Goal: Use online tool/utility: Utilize a website feature to perform a specific function

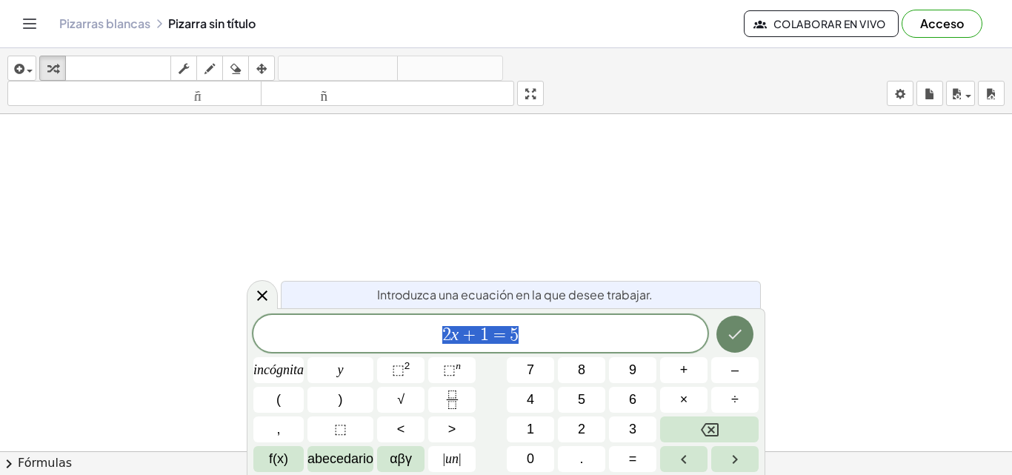
click at [737, 326] on icon "Hecho" at bounding box center [735, 334] width 18 height 18
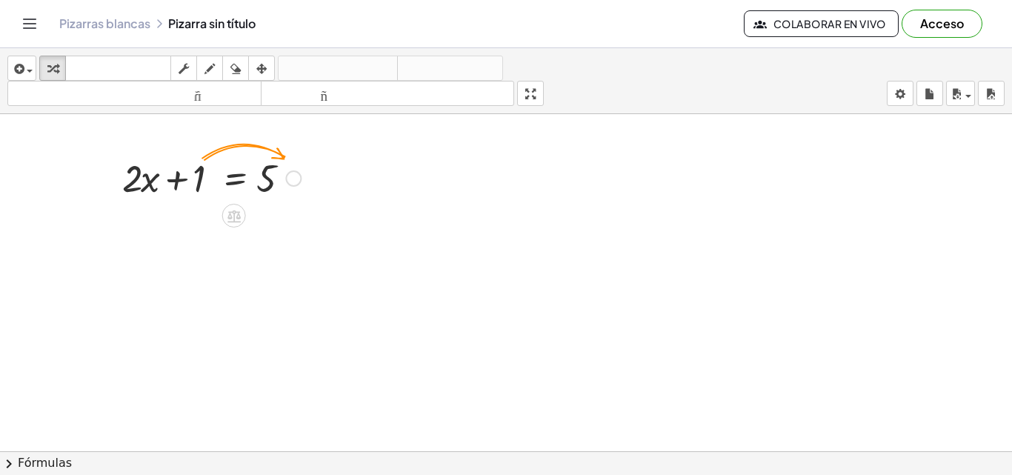
click at [162, 182] on div at bounding box center [211, 177] width 193 height 50
click at [141, 181] on div at bounding box center [211, 177] width 193 height 50
click at [189, 171] on div at bounding box center [211, 177] width 193 height 50
drag, startPoint x: 201, startPoint y: 171, endPoint x: 325, endPoint y: 161, distance: 124.1
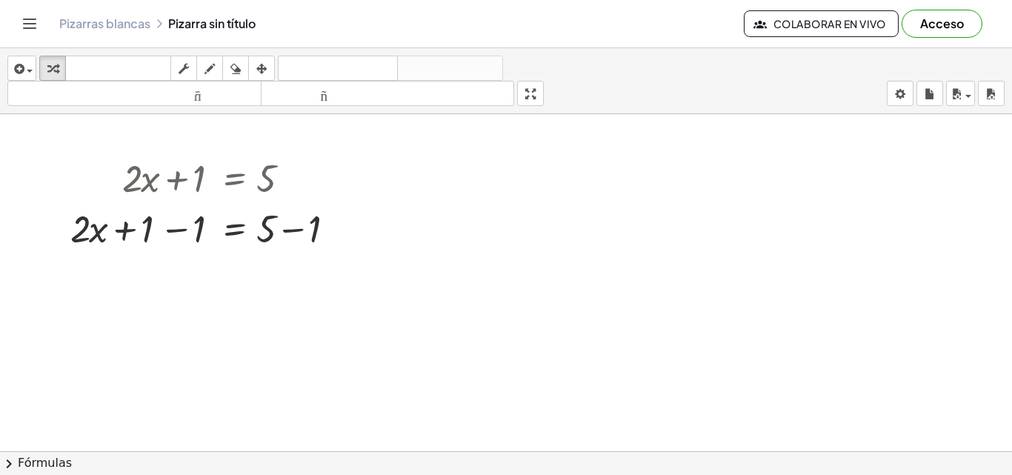
drag, startPoint x: 416, startPoint y: 230, endPoint x: 416, endPoint y: 259, distance: 29.6
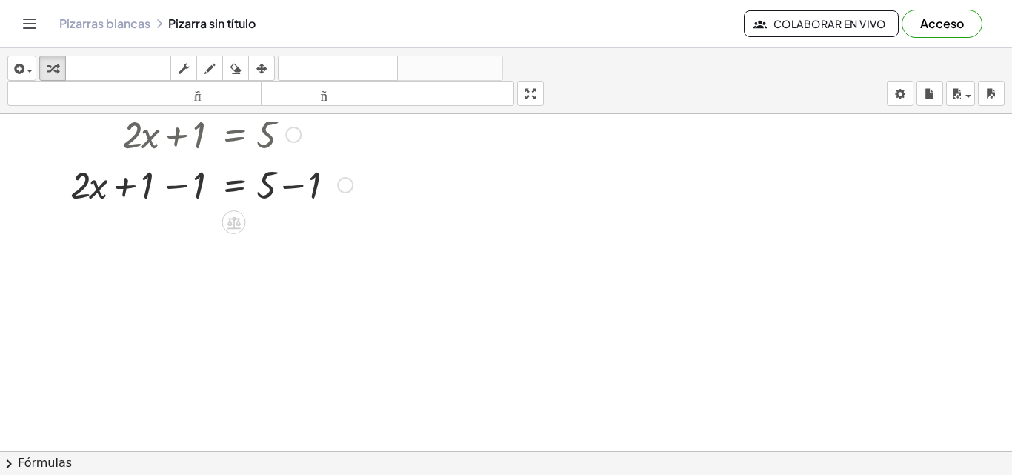
scroll to position [74, 0]
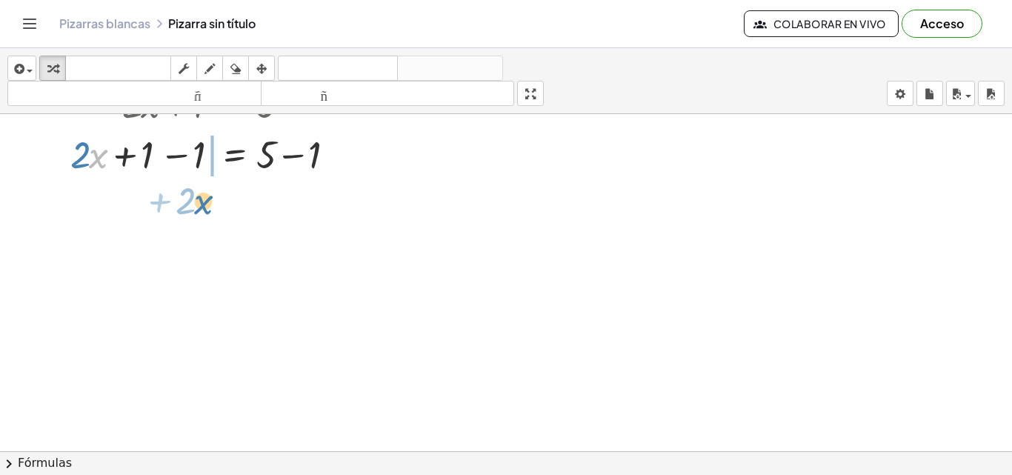
drag, startPoint x: 101, startPoint y: 160, endPoint x: 207, endPoint y: 205, distance: 115.1
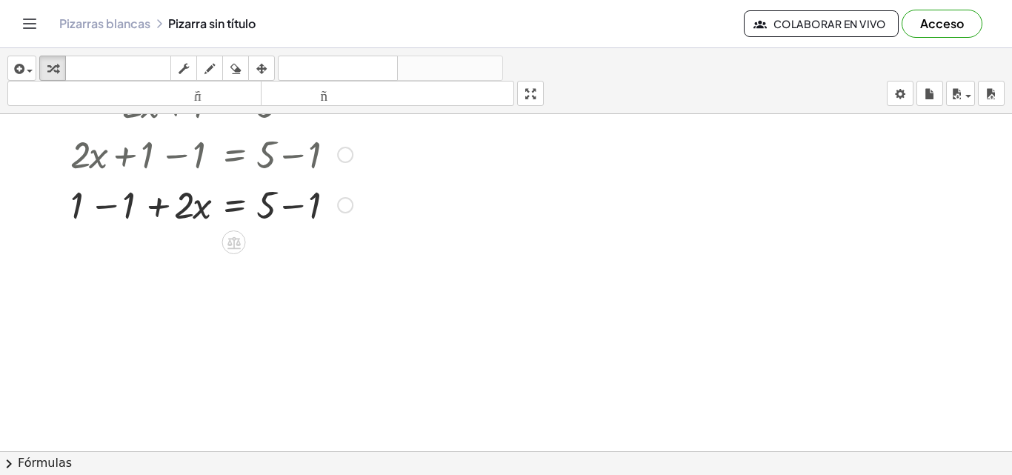
scroll to position [0, 0]
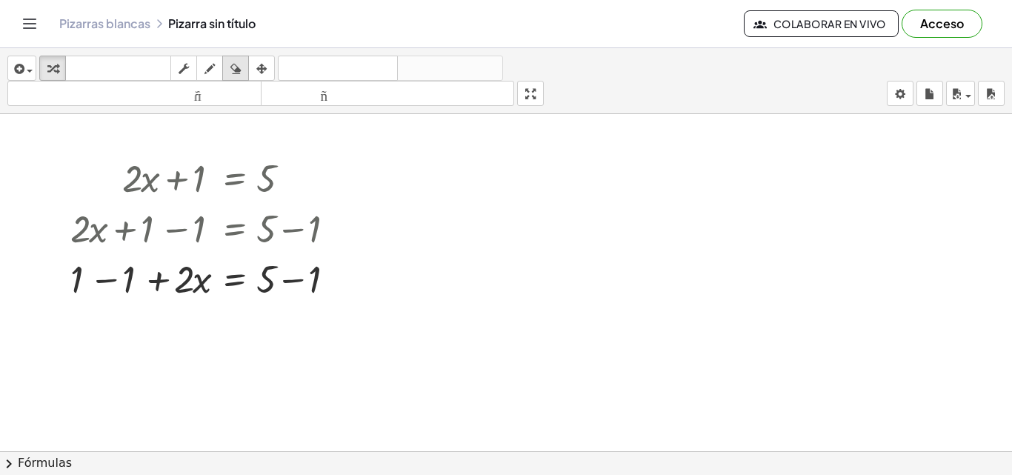
click at [244, 69] on div "button" at bounding box center [235, 68] width 19 height 18
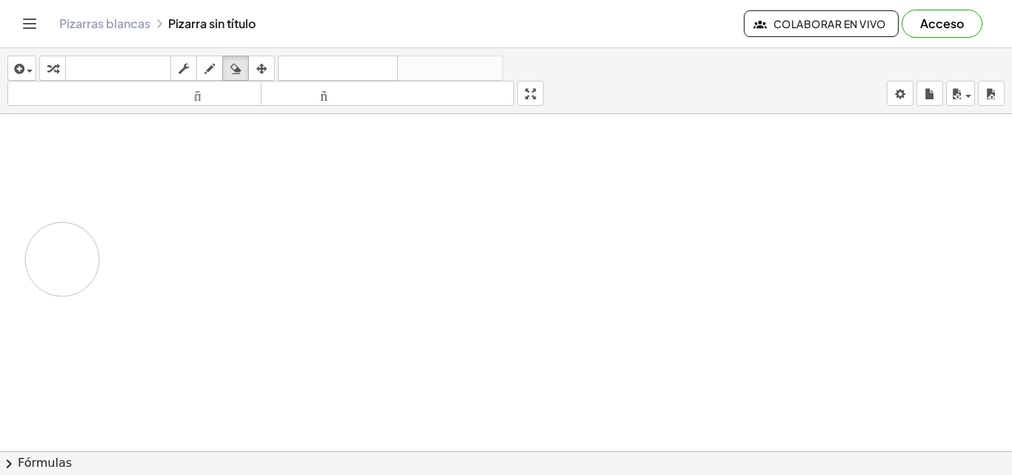
drag, startPoint x: 253, startPoint y: 181, endPoint x: 99, endPoint y: 260, distance: 173.2
click at [62, 260] on div at bounding box center [506, 451] width 1012 height 674
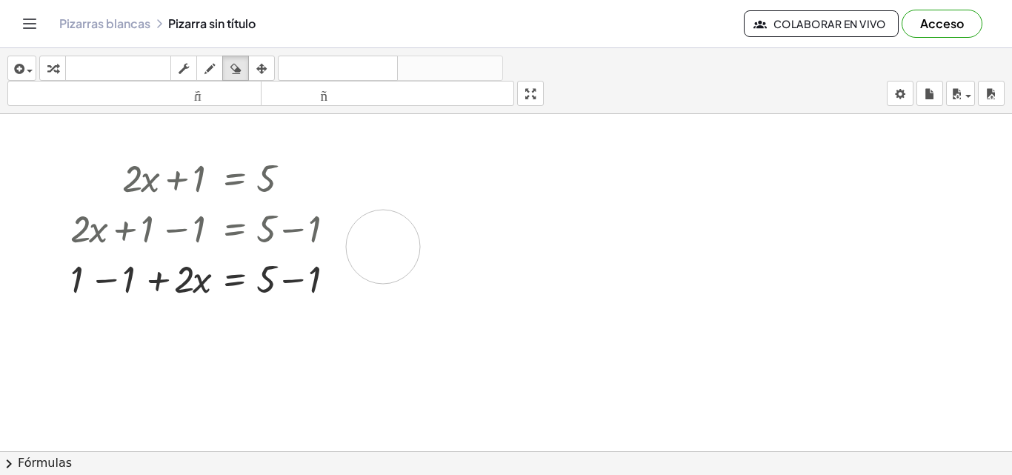
click at [383, 247] on div at bounding box center [506, 451] width 1012 height 674
click at [31, 24] on icon "Cambiar navegación" at bounding box center [30, 23] width 13 height 9
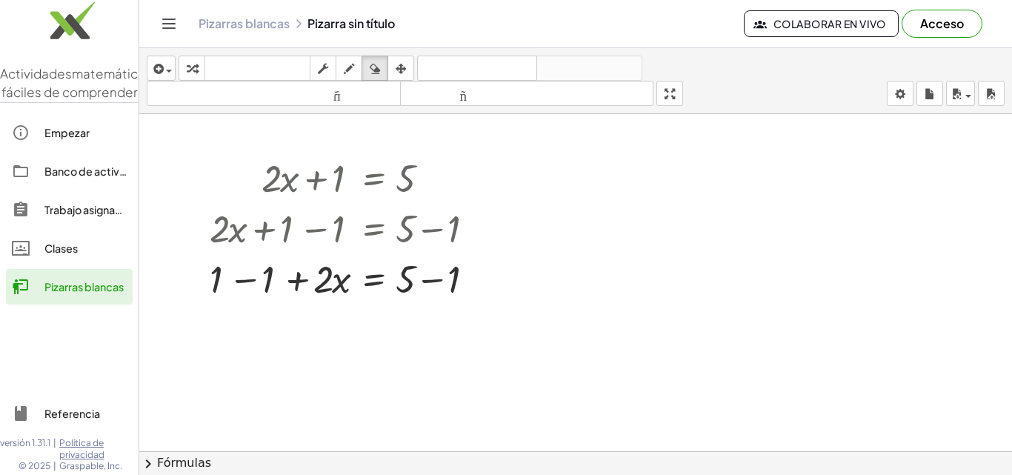
click at [79, 293] on font "Pizarras blancas" at bounding box center [83, 286] width 79 height 13
click at [578, 420] on div at bounding box center [575, 451] width 872 height 674
click at [340, 187] on div at bounding box center [575, 451] width 872 height 674
click at [381, 67] on div "button" at bounding box center [374, 68] width 19 height 18
click at [272, 173] on div at bounding box center [575, 451] width 872 height 674
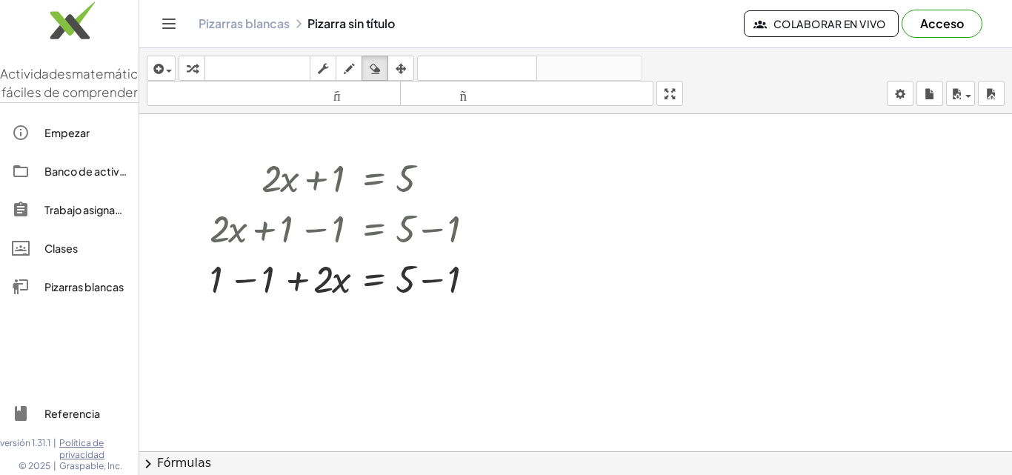
click at [284, 188] on div at bounding box center [575, 451] width 872 height 674
click at [375, 72] on icon "button" at bounding box center [375, 69] width 10 height 18
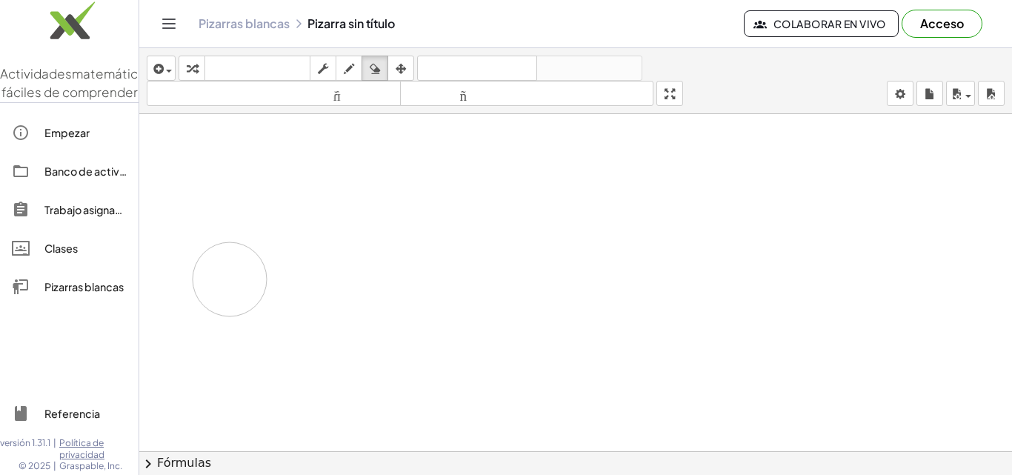
drag, startPoint x: 270, startPoint y: 167, endPoint x: 220, endPoint y: 278, distance: 122.7
click at [221, 279] on div at bounding box center [575, 451] width 872 height 674
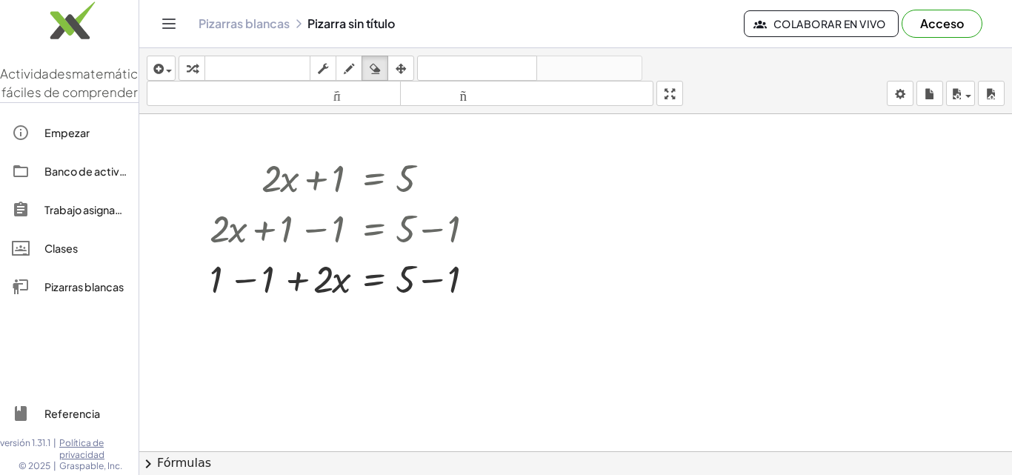
click at [72, 178] on font "Banco de actividades" at bounding box center [99, 170] width 110 height 13
click at [352, 69] on icon "button" at bounding box center [349, 69] width 10 height 18
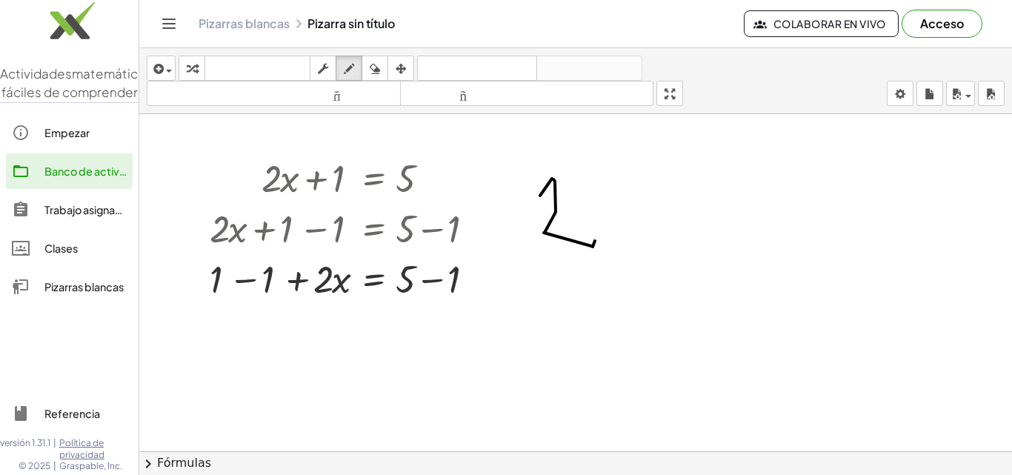
drag, startPoint x: 540, startPoint y: 196, endPoint x: 627, endPoint y: 264, distance: 111.3
click at [594, 241] on div at bounding box center [575, 451] width 872 height 674
drag, startPoint x: 638, startPoint y: 210, endPoint x: 646, endPoint y: 230, distance: 22.3
click at [646, 230] on div at bounding box center [575, 451] width 872 height 674
click at [377, 62] on icon "button" at bounding box center [375, 69] width 10 height 18
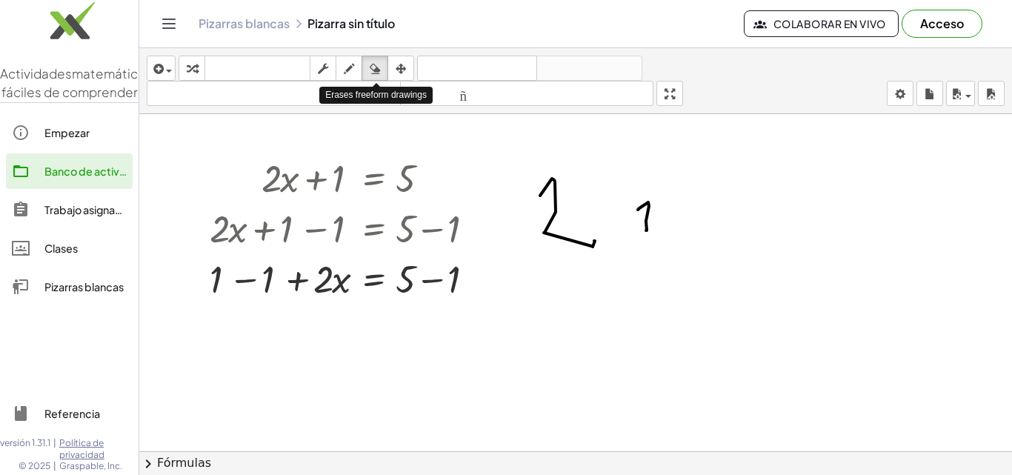
click at [601, 167] on div at bounding box center [575, 451] width 872 height 674
click at [738, 224] on div at bounding box center [575, 451] width 872 height 674
click at [649, 223] on div at bounding box center [575, 451] width 872 height 674
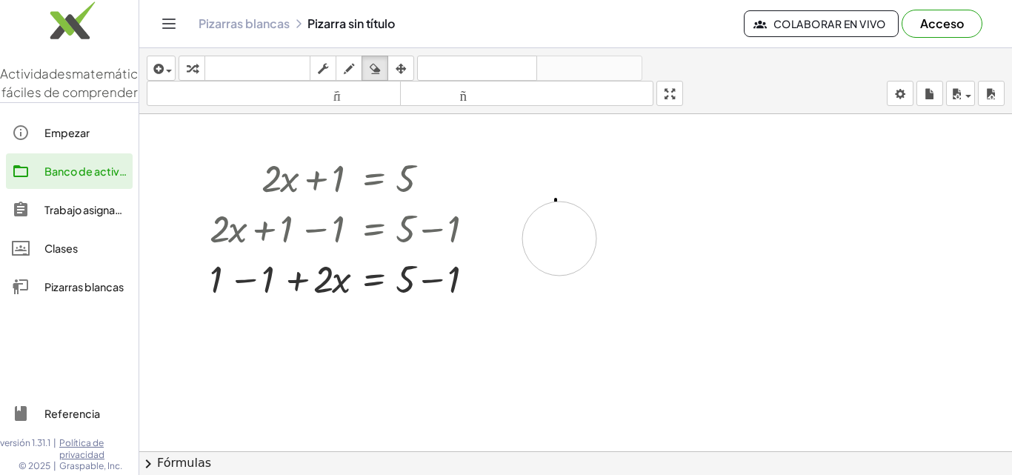
click at [559, 238] on div at bounding box center [575, 451] width 872 height 674
click at [556, 210] on div at bounding box center [575, 451] width 872 height 674
click at [409, 189] on div at bounding box center [575, 451] width 872 height 674
click at [578, 424] on div at bounding box center [575, 451] width 872 height 674
click at [173, 466] on font "Fórmulas" at bounding box center [184, 463] width 54 height 14
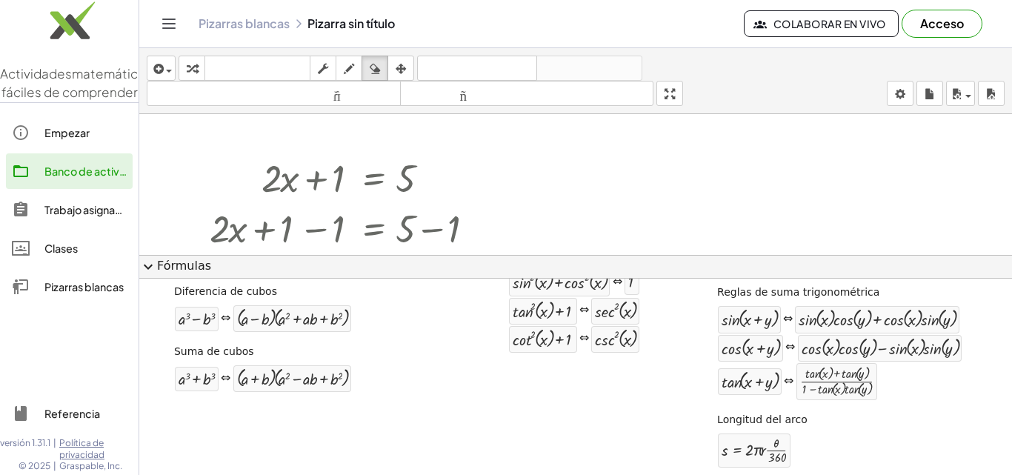
scroll to position [321, 0]
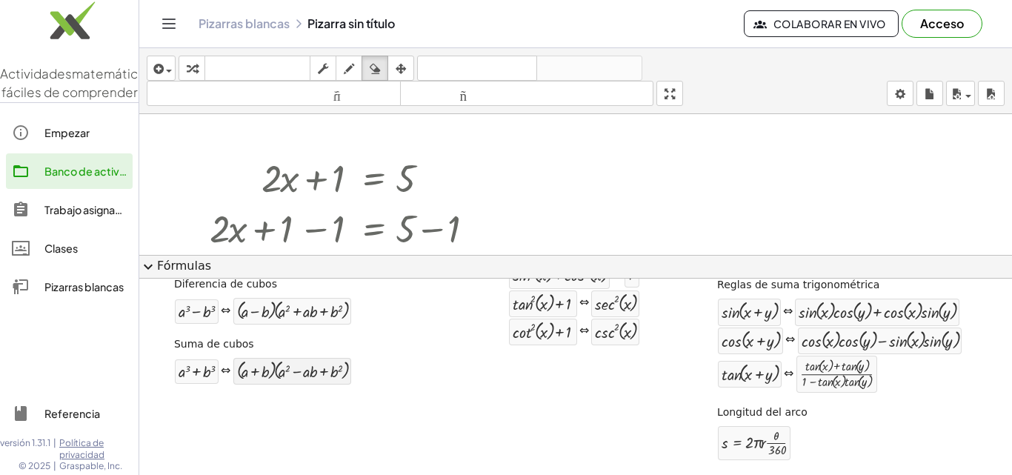
click at [344, 370] on div at bounding box center [292, 370] width 110 height 19
click at [413, 176] on div at bounding box center [575, 282] width 872 height 337
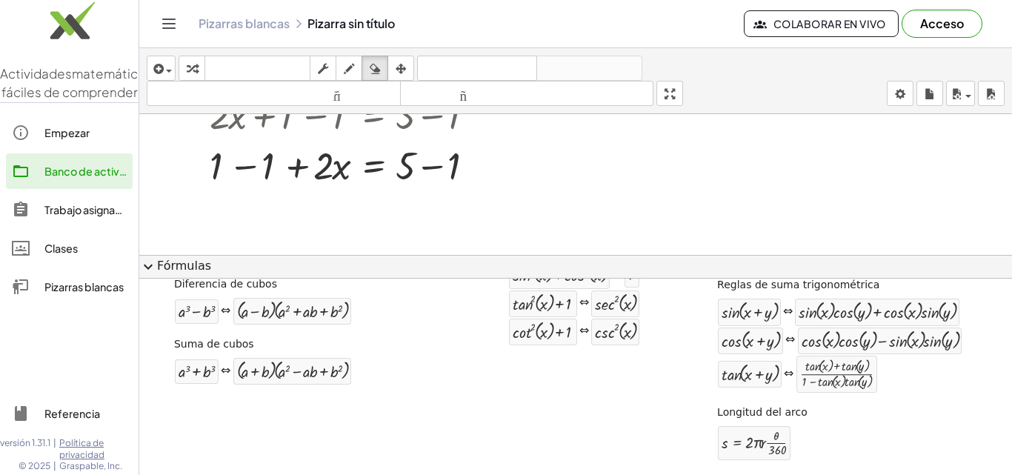
scroll to position [0, 0]
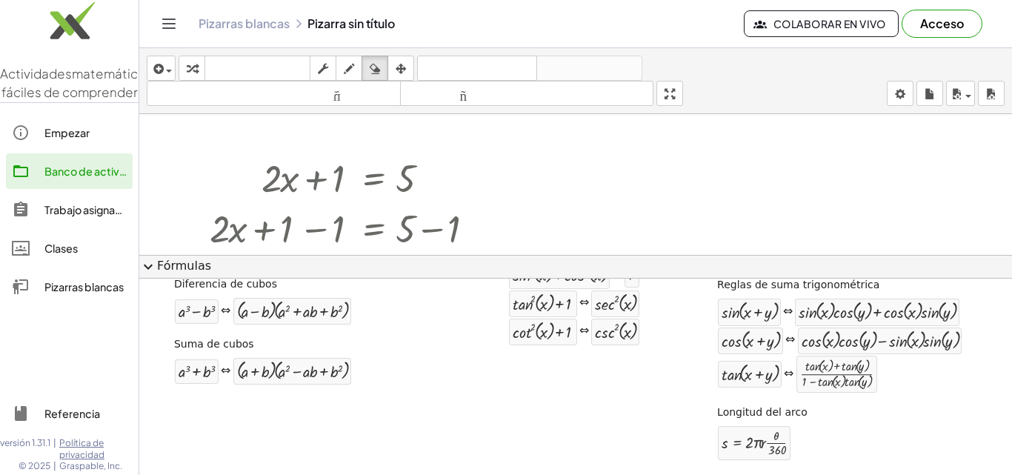
click at [149, 270] on span "expand_more" at bounding box center [148, 267] width 18 height 18
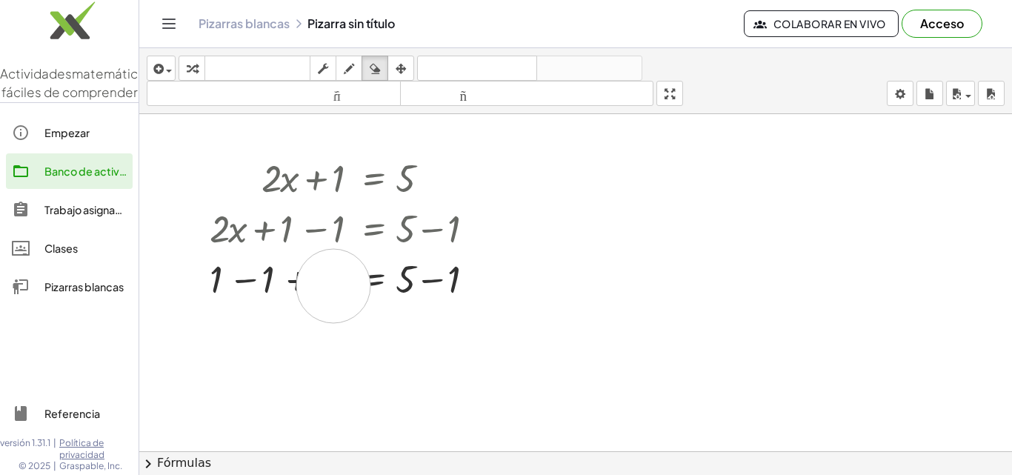
click at [333, 286] on div at bounding box center [575, 451] width 872 height 674
drag, startPoint x: 333, startPoint y: 286, endPoint x: 209, endPoint y: 287, distance: 124.4
click at [209, 287] on div at bounding box center [575, 451] width 872 height 674
drag, startPoint x: 341, startPoint y: 282, endPoint x: 205, endPoint y: 281, distance: 135.5
click at [205, 281] on div at bounding box center [575, 451] width 872 height 674
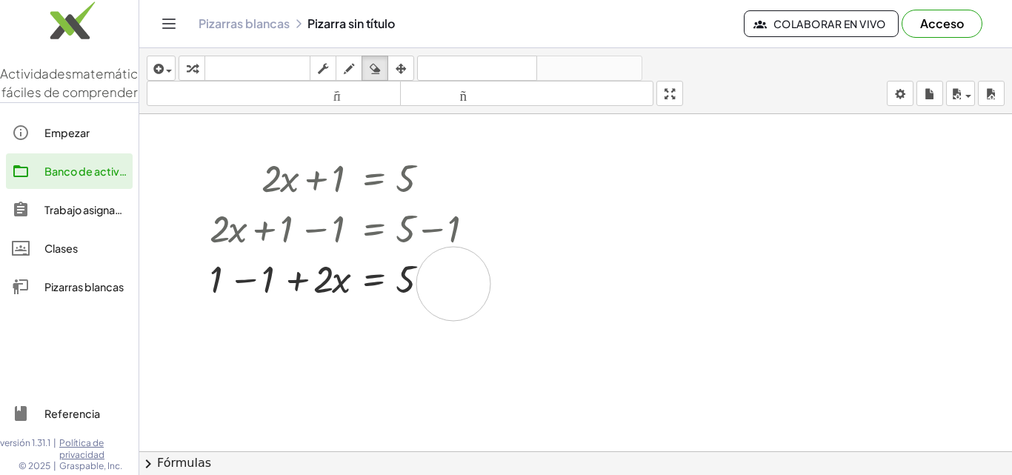
drag, startPoint x: 454, startPoint y: 284, endPoint x: 450, endPoint y: 296, distance: 13.4
click at [450, 296] on div at bounding box center [575, 451] width 872 height 674
click at [328, 289] on div at bounding box center [575, 451] width 872 height 674
click at [139, 451] on button "chevron_right Fórmulas" at bounding box center [575, 463] width 872 height 24
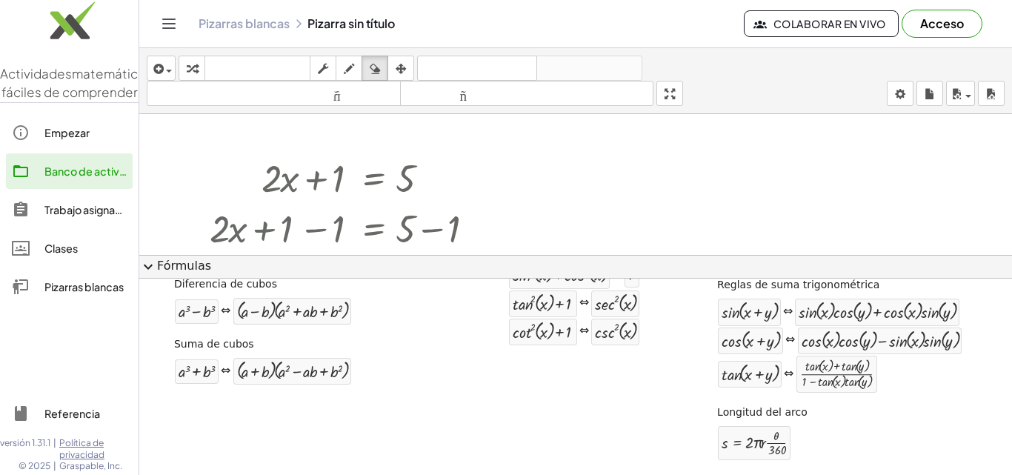
click at [145, 264] on span "expand_more" at bounding box center [148, 267] width 18 height 18
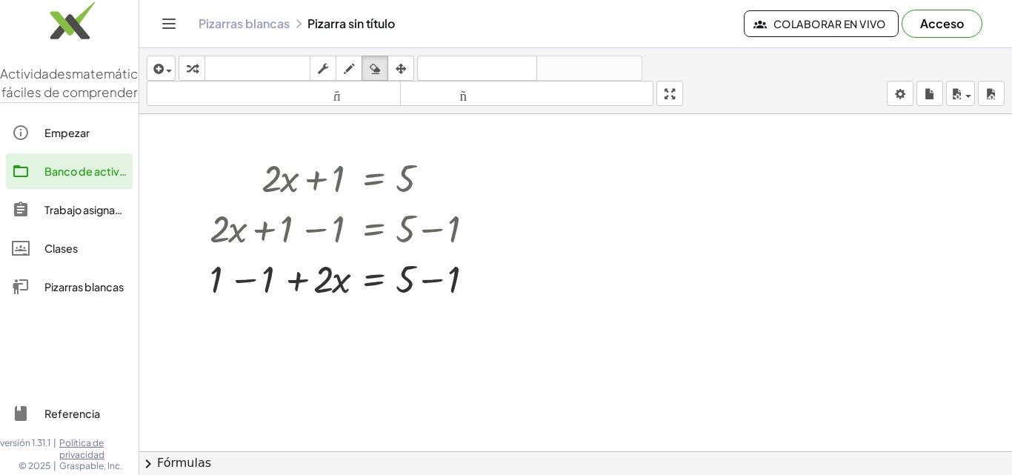
click at [84, 415] on font "Referencia" at bounding box center [72, 413] width 56 height 13
click at [71, 139] on font "Empezar" at bounding box center [66, 132] width 45 height 13
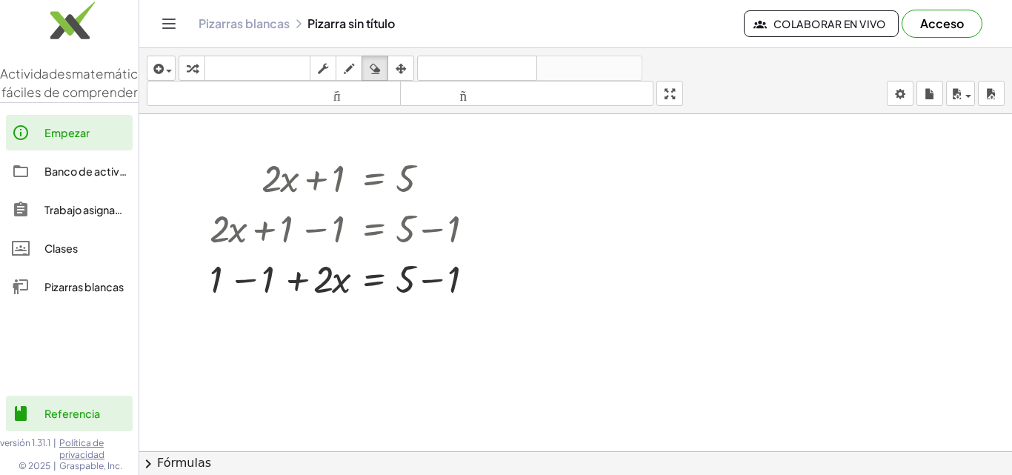
click at [316, 171] on div at bounding box center [575, 451] width 872 height 674
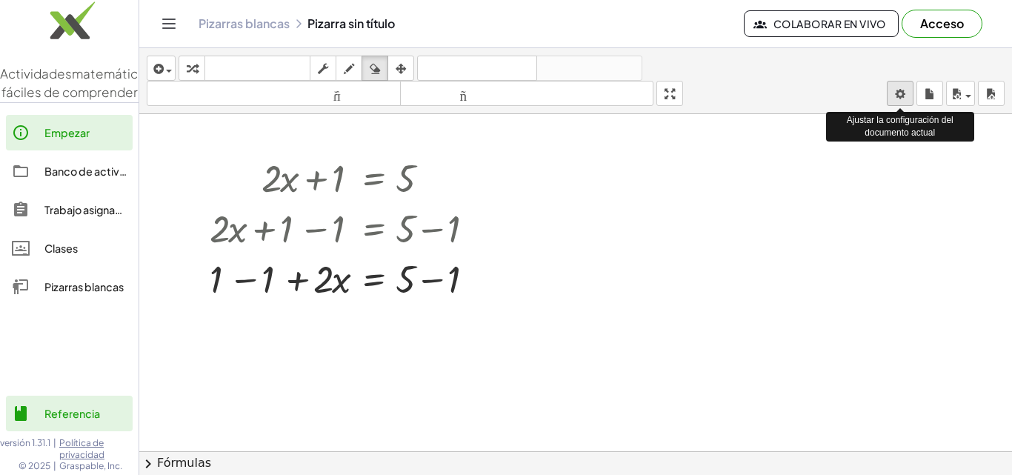
click at [898, 84] on body "Actividades matemáticas fáciles de comprender Empezar Banco de actividades Trab…" at bounding box center [506, 237] width 1012 height 475
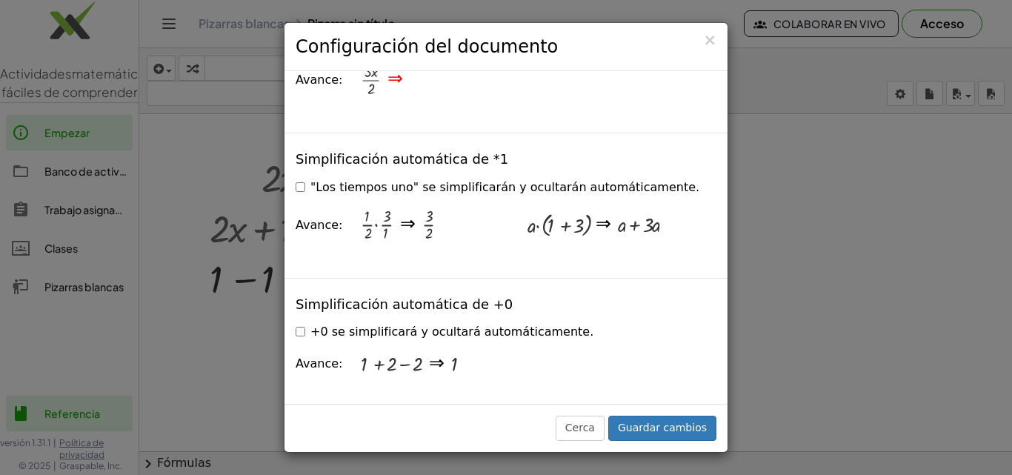
scroll to position [2074, 0]
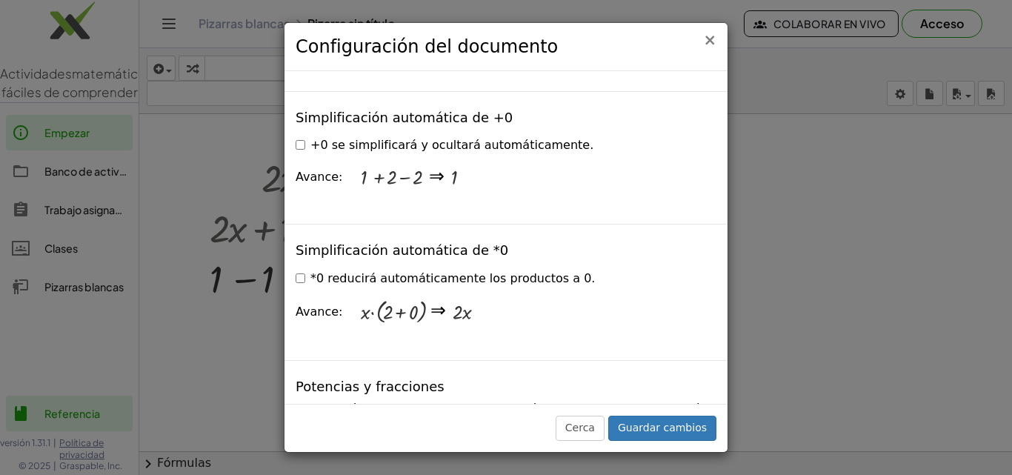
click at [714, 38] on font "×" at bounding box center [709, 40] width 13 height 18
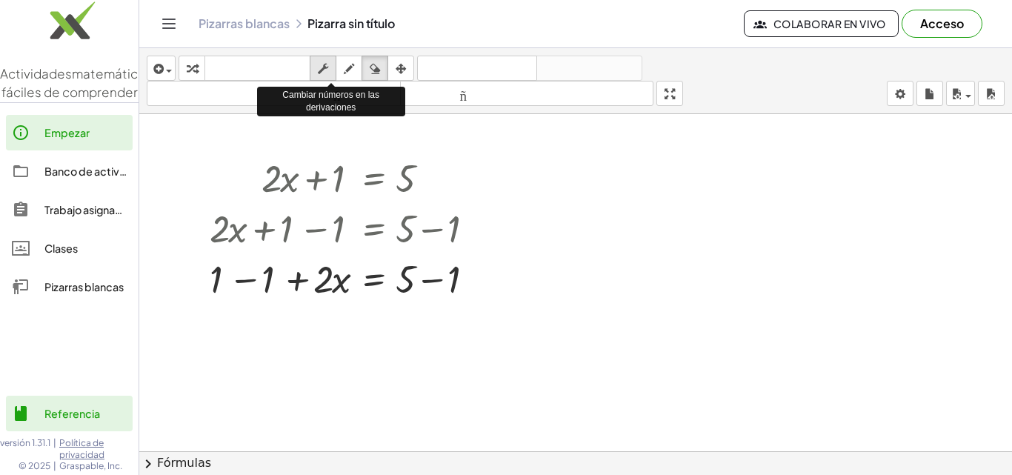
click at [324, 62] on icon "button" at bounding box center [323, 69] width 10 height 18
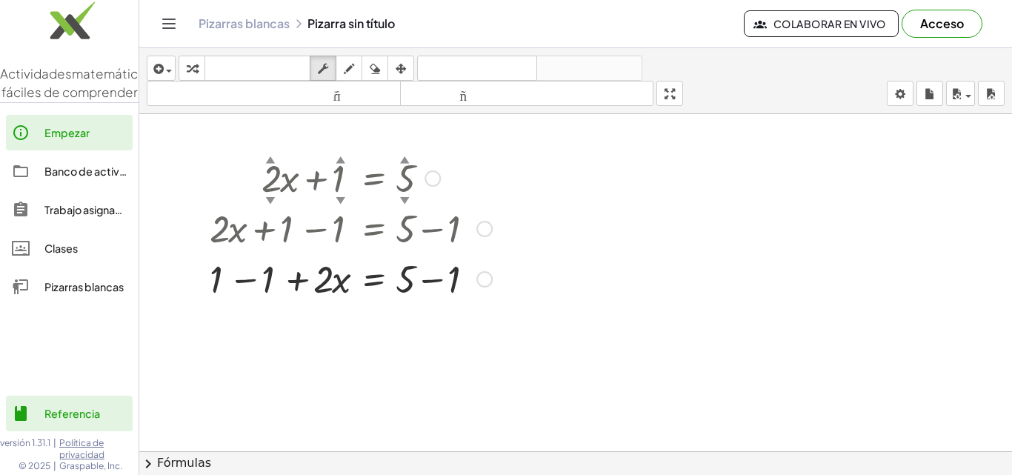
click at [270, 178] on div at bounding box center [350, 177] width 297 height 50
drag, startPoint x: 264, startPoint y: 179, endPoint x: 301, endPoint y: 178, distance: 37.1
click at [301, 178] on div at bounding box center [350, 177] width 297 height 50
click at [267, 162] on font "▲" at bounding box center [271, 158] width 10 height 11
click at [396, 181] on div at bounding box center [350, 177] width 297 height 50
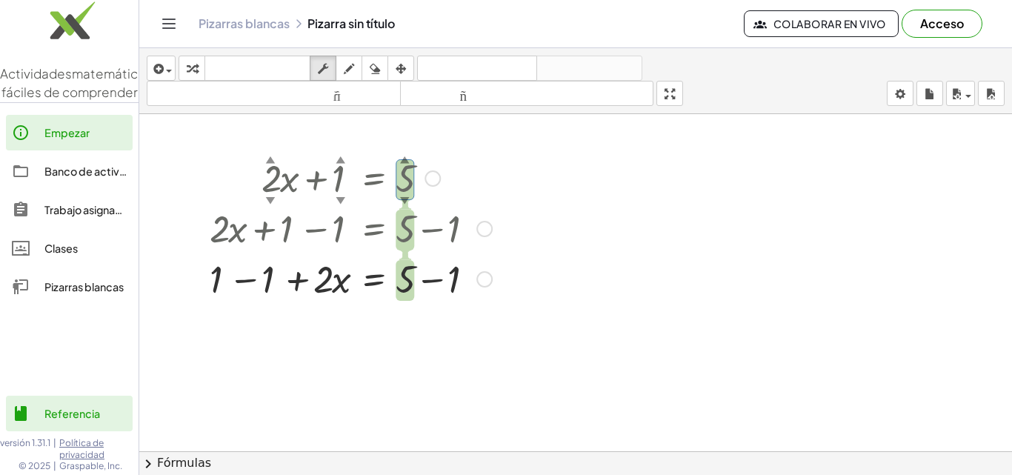
click at [273, 158] on font "▲" at bounding box center [271, 158] width 10 height 11
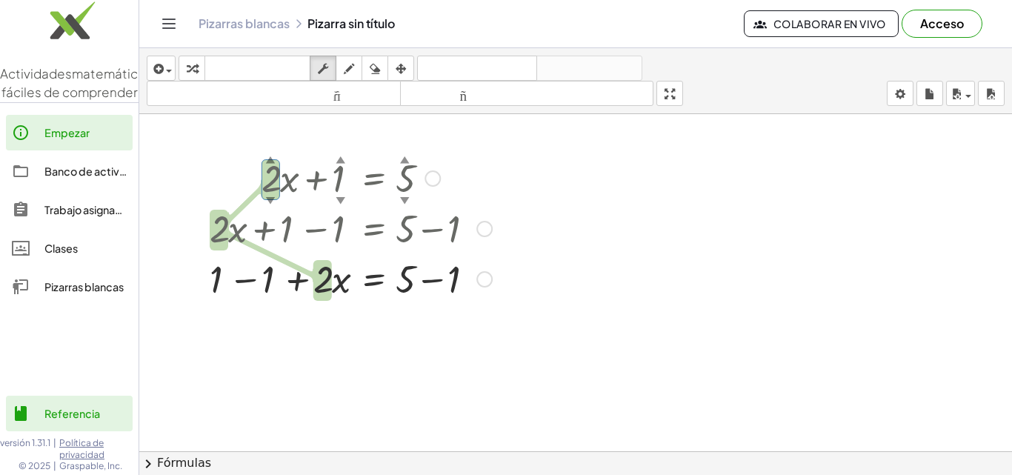
click at [273, 158] on font "▲" at bounding box center [271, 158] width 10 height 11
drag, startPoint x: 273, startPoint y: 196, endPoint x: 294, endPoint y: 191, distance: 22.1
click at [373, 178] on div "+ · 2 ▲ ▼ · x + 1 ▲ ▼ = 5 ▲ ▼" at bounding box center [373, 178] width 0 height 0
click at [428, 179] on div at bounding box center [432, 178] width 16 height 16
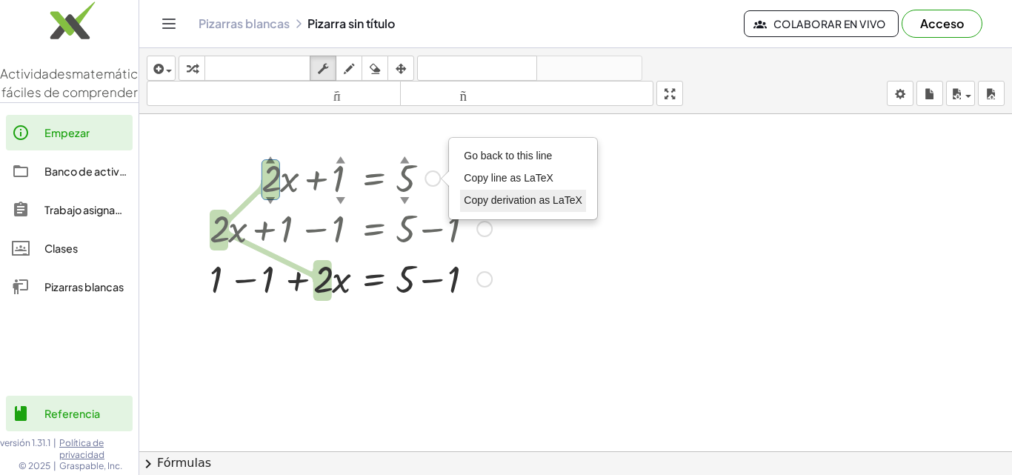
click at [515, 205] on span "Copy derivation as LaTeX" at bounding box center [523, 200] width 119 height 12
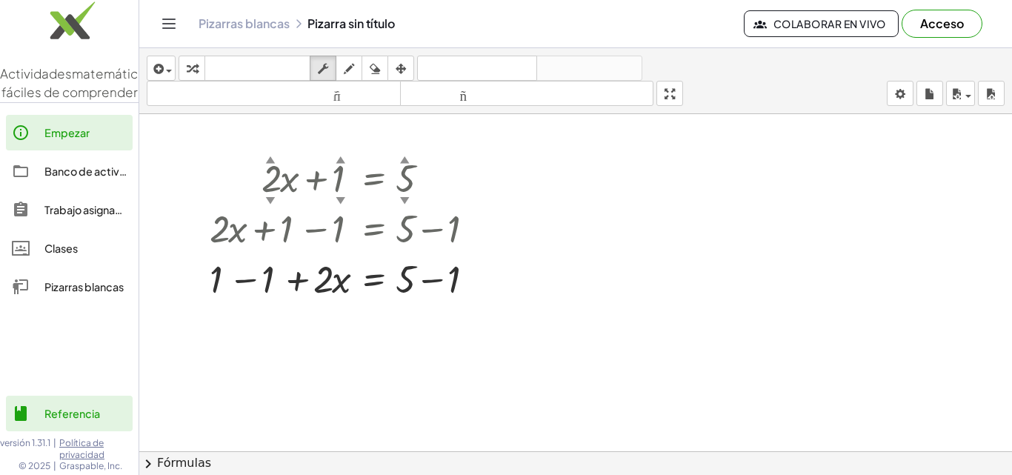
click at [401, 197] on font "▼" at bounding box center [405, 199] width 10 height 11
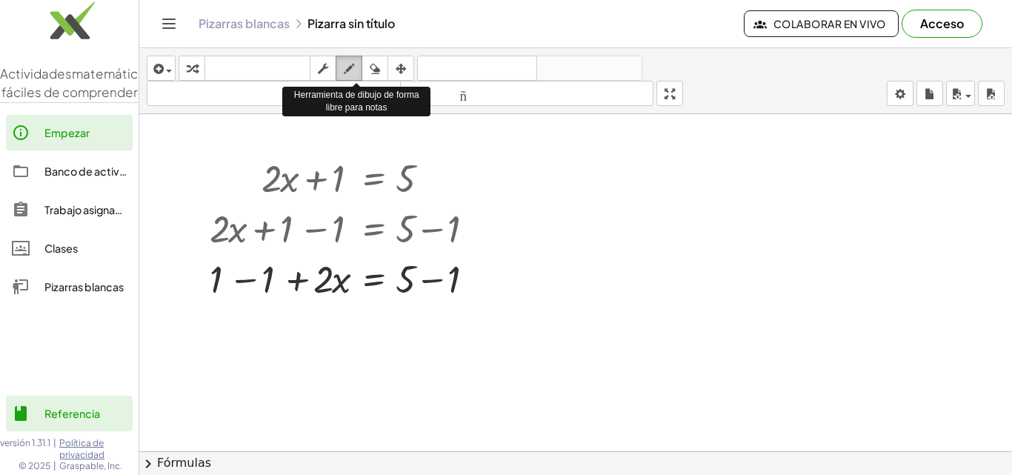
click at [351, 64] on icon "button" at bounding box center [349, 69] width 10 height 18
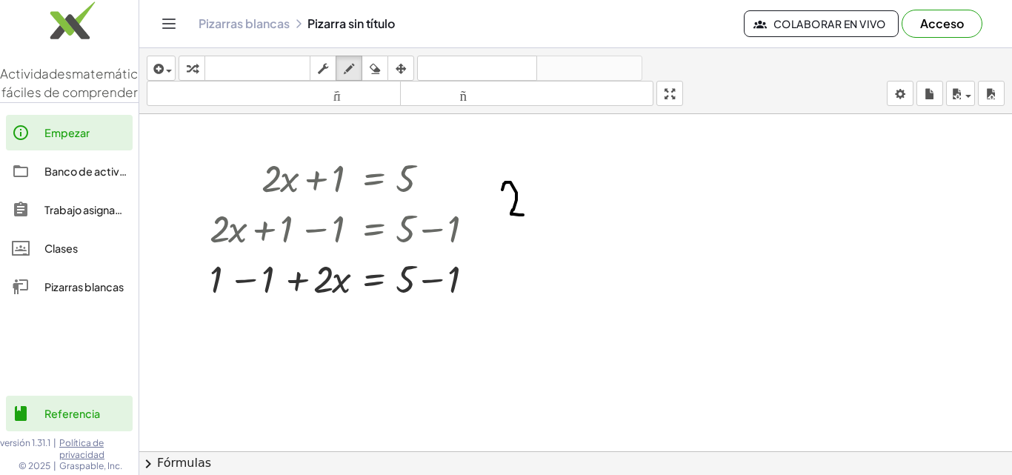
drag, startPoint x: 502, startPoint y: 190, endPoint x: 525, endPoint y: 215, distance: 34.1
click at [525, 215] on div at bounding box center [575, 451] width 872 height 674
drag, startPoint x: 531, startPoint y: 180, endPoint x: 543, endPoint y: 212, distance: 34.0
click at [543, 212] on div at bounding box center [575, 451] width 872 height 674
click at [323, 173] on div at bounding box center [575, 451] width 872 height 674
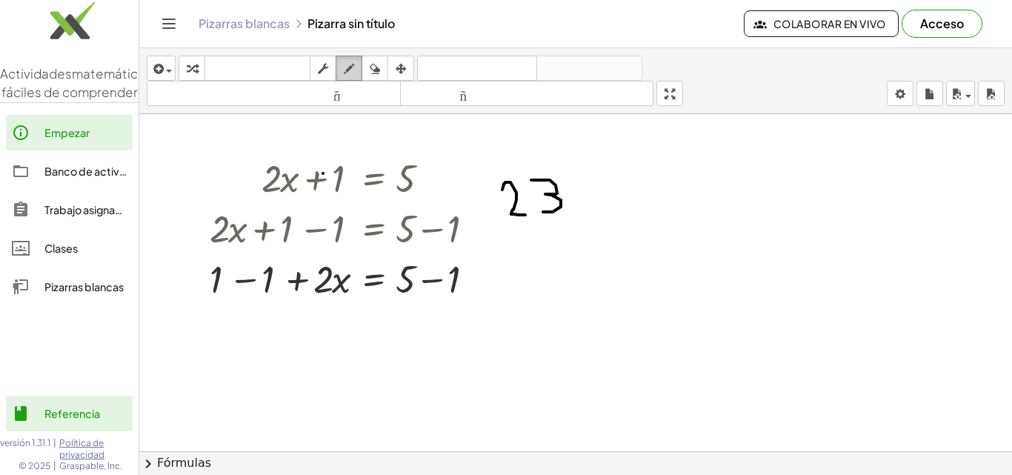
click at [356, 70] on div "button" at bounding box center [348, 68] width 19 height 18
click at [356, 189] on div at bounding box center [575, 451] width 872 height 674
click at [378, 182] on div at bounding box center [575, 451] width 872 height 674
click at [376, 71] on icon "button" at bounding box center [375, 69] width 10 height 18
click at [350, 188] on div at bounding box center [575, 451] width 872 height 674
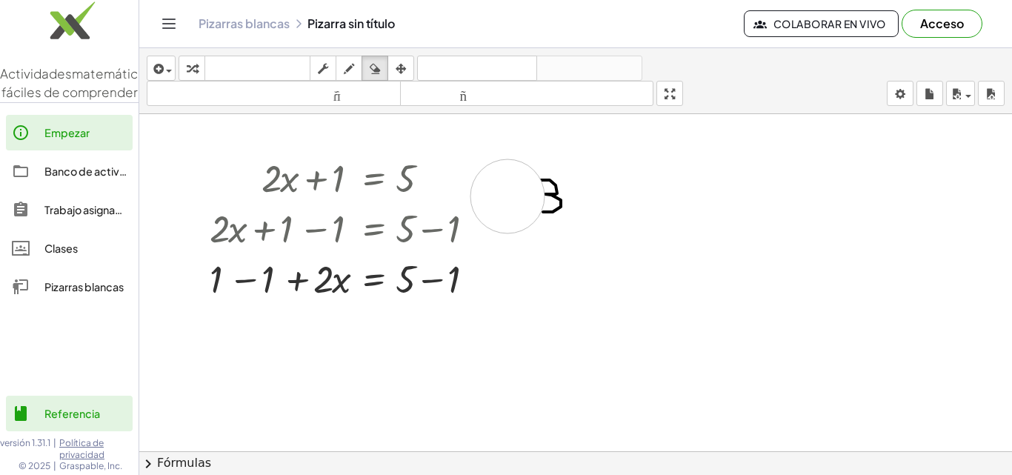
click at [507, 196] on div at bounding box center [575, 451] width 872 height 674
click at [544, 198] on div at bounding box center [575, 451] width 872 height 674
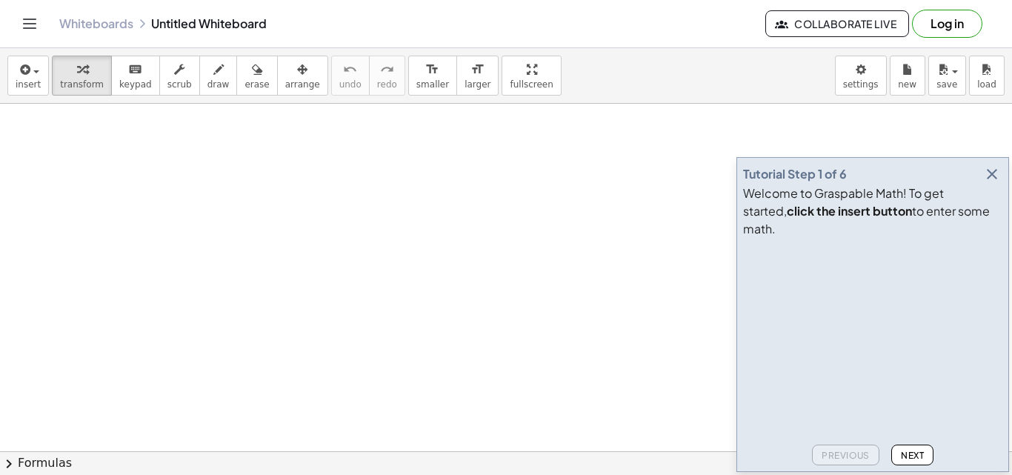
click at [994, 183] on icon "button" at bounding box center [992, 174] width 18 height 18
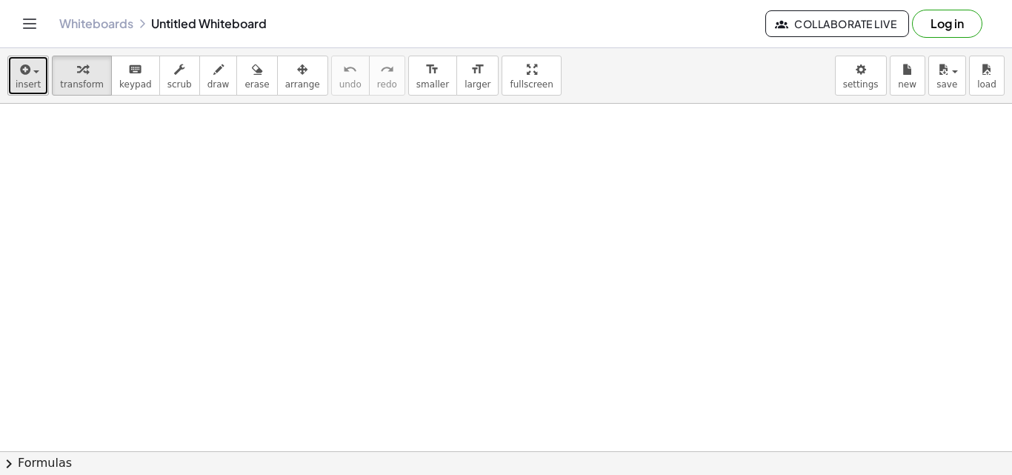
click at [21, 71] on icon "button" at bounding box center [23, 70] width 13 height 18
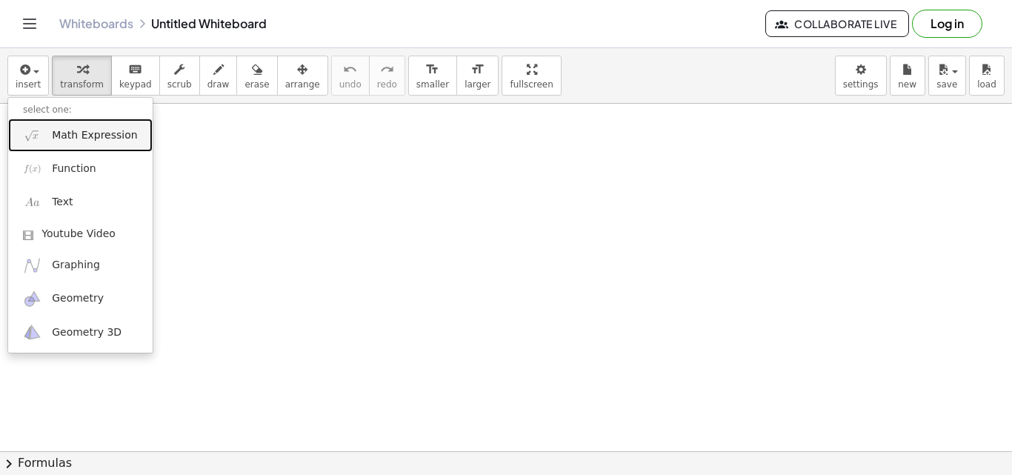
click at [119, 140] on span "Math Expression" at bounding box center [94, 135] width 85 height 15
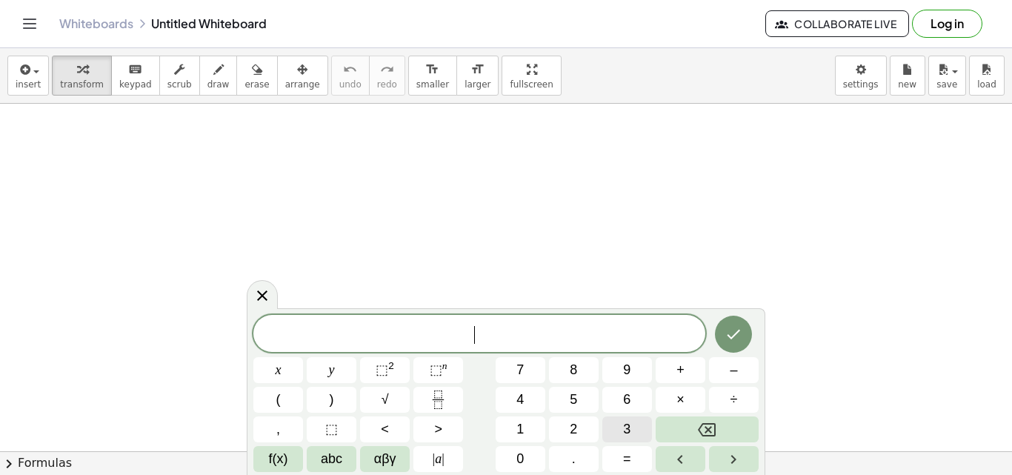
click at [624, 423] on span "3" at bounding box center [626, 429] width 7 height 20
click at [287, 371] on button "x" at bounding box center [278, 370] width 50 height 26
click at [678, 367] on span "+" at bounding box center [680, 370] width 8 height 20
click at [573, 392] on span "5" at bounding box center [573, 400] width 7 height 20
click at [639, 451] on button "=" at bounding box center [627, 459] width 50 height 26
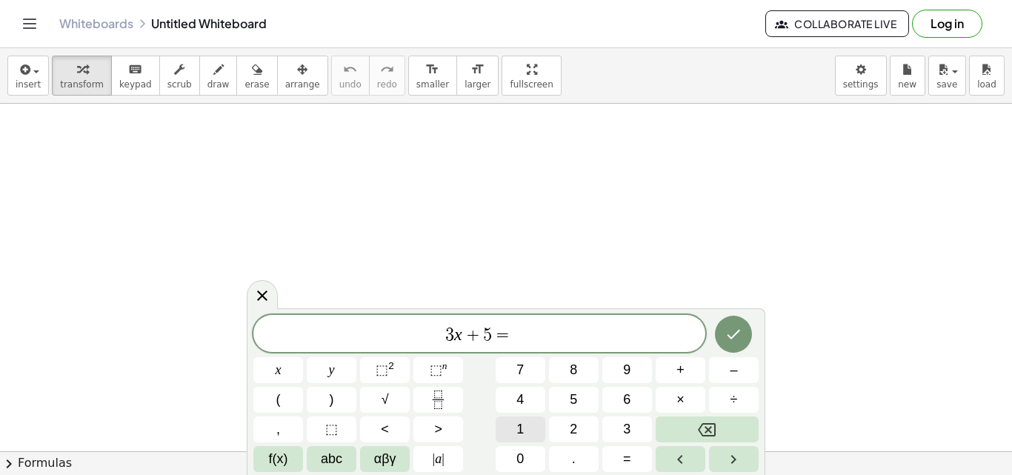
click at [522, 418] on button "1" at bounding box center [520, 429] width 50 height 26
click at [524, 458] on span "0" at bounding box center [519, 459] width 7 height 20
click at [744, 331] on button "Done" at bounding box center [733, 334] width 37 height 37
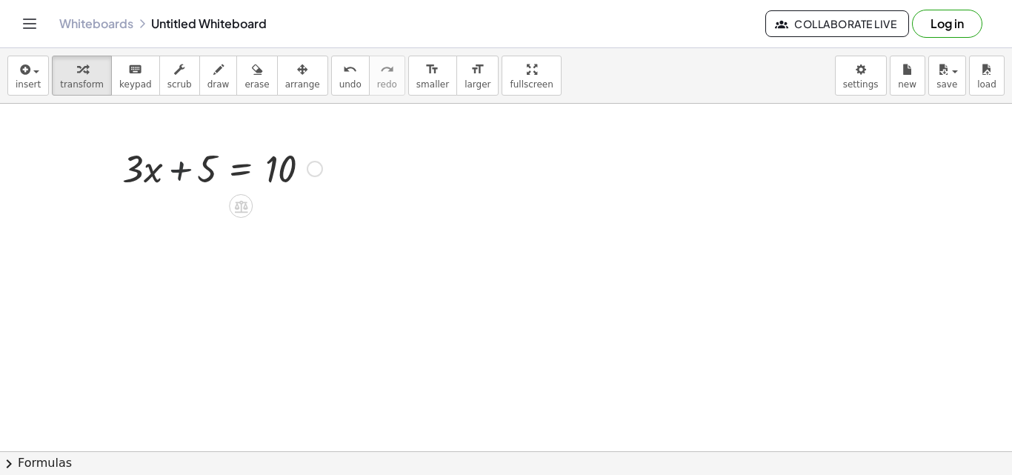
click at [194, 169] on div at bounding box center [222, 167] width 215 height 50
drag, startPoint x: 204, startPoint y: 169, endPoint x: 341, endPoint y: 164, distance: 137.1
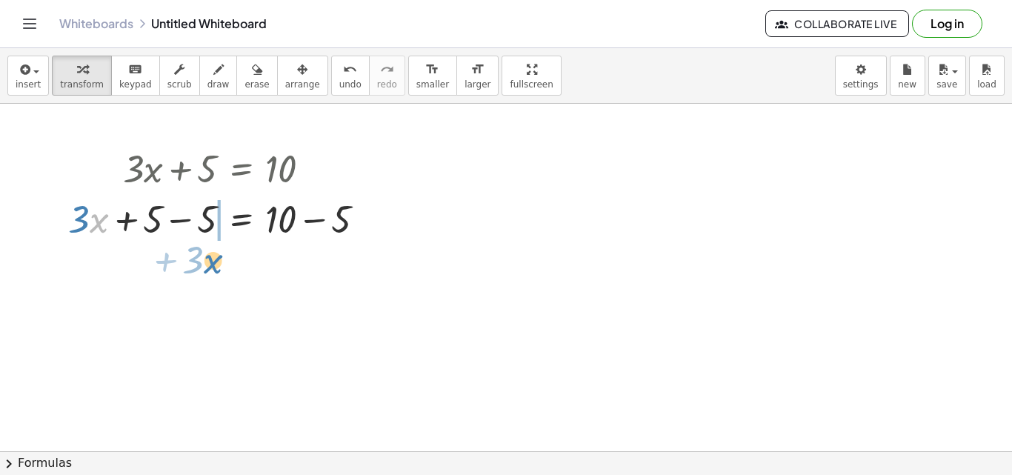
drag, startPoint x: 99, startPoint y: 223, endPoint x: 215, endPoint y: 264, distance: 122.5
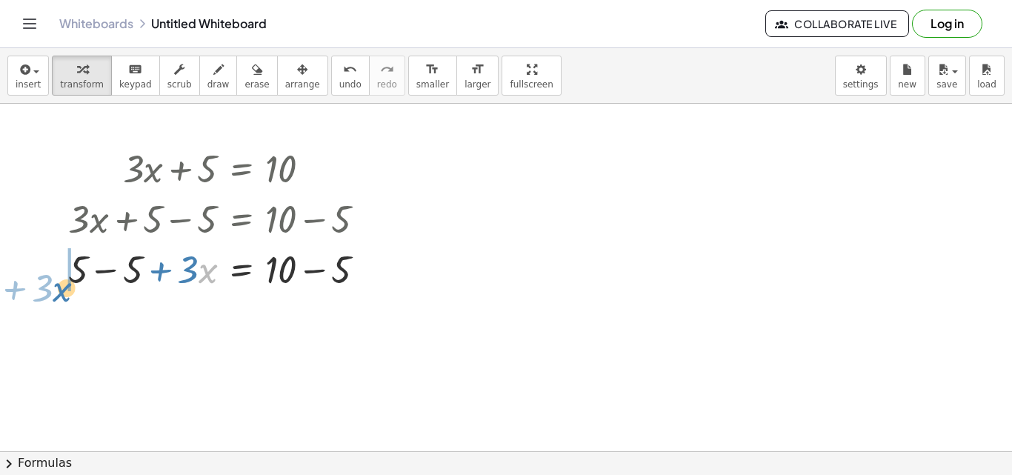
drag, startPoint x: 202, startPoint y: 267, endPoint x: 47, endPoint y: 276, distance: 155.8
click at [47, 278] on div "+ · 3 · x + 5 = 10 + · 3 · x + 5 − 5 = + 10 − 5 · x + · 3 + · 3 · x = 10 + 5 − …" at bounding box center [217, 218] width 342 height 158
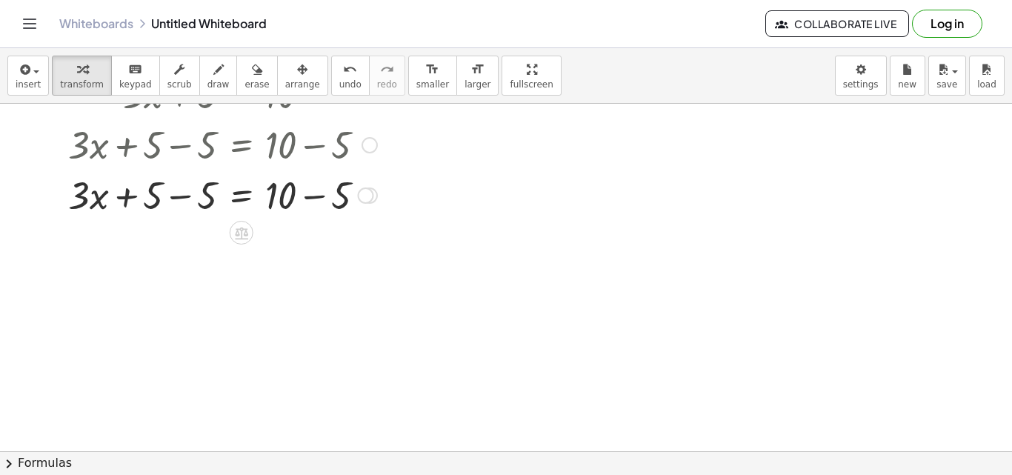
click at [243, 231] on icon at bounding box center [241, 233] width 16 height 16
click at [302, 233] on icon at bounding box center [300, 232] width 13 height 13
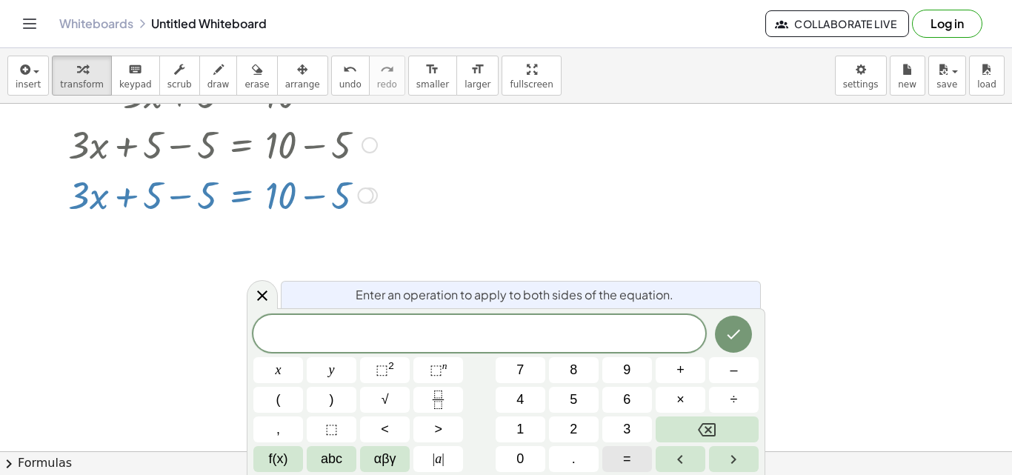
click at [621, 450] on button "=" at bounding box center [627, 459] width 50 height 26
click at [707, 423] on icon "Backspace" at bounding box center [707, 429] width 18 height 13
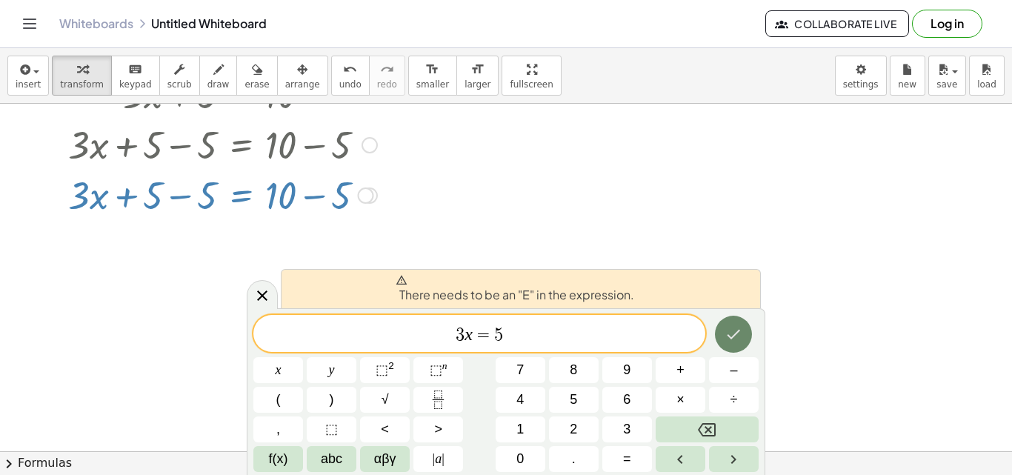
click at [735, 333] on icon "Done" at bounding box center [733, 335] width 13 height 10
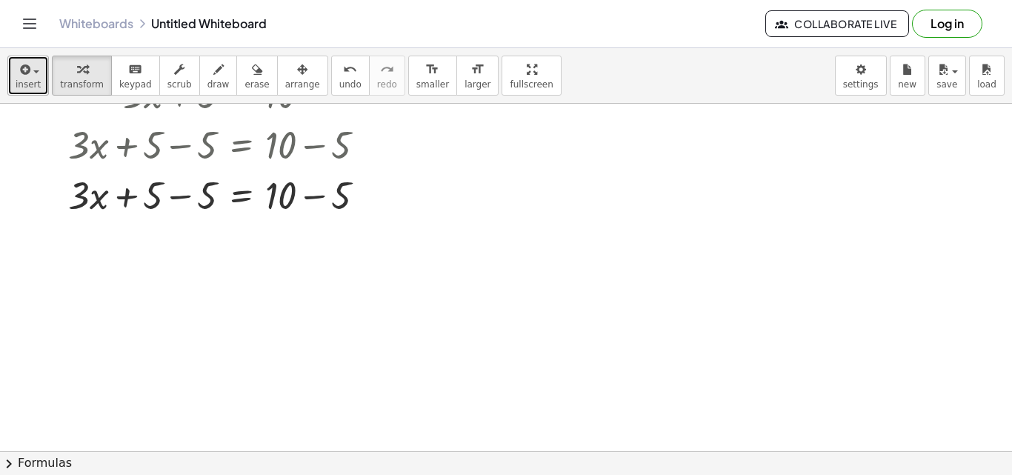
click at [26, 70] on icon "button" at bounding box center [23, 70] width 13 height 18
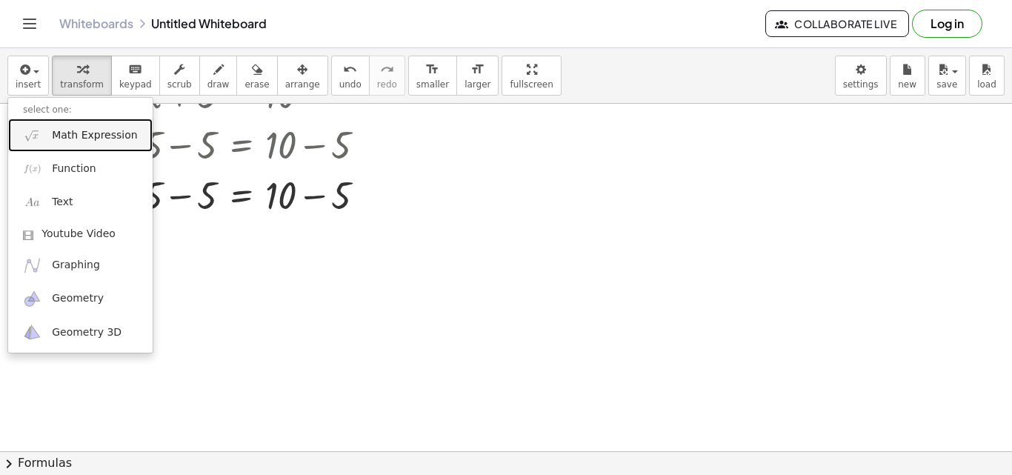
click at [61, 141] on span "Math Expression" at bounding box center [94, 135] width 85 height 15
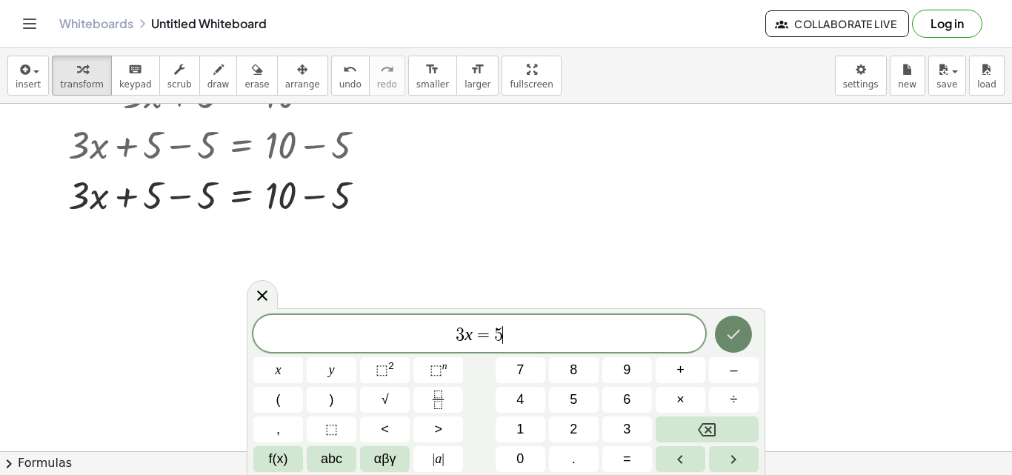
click at [721, 337] on button "Done" at bounding box center [733, 334] width 37 height 37
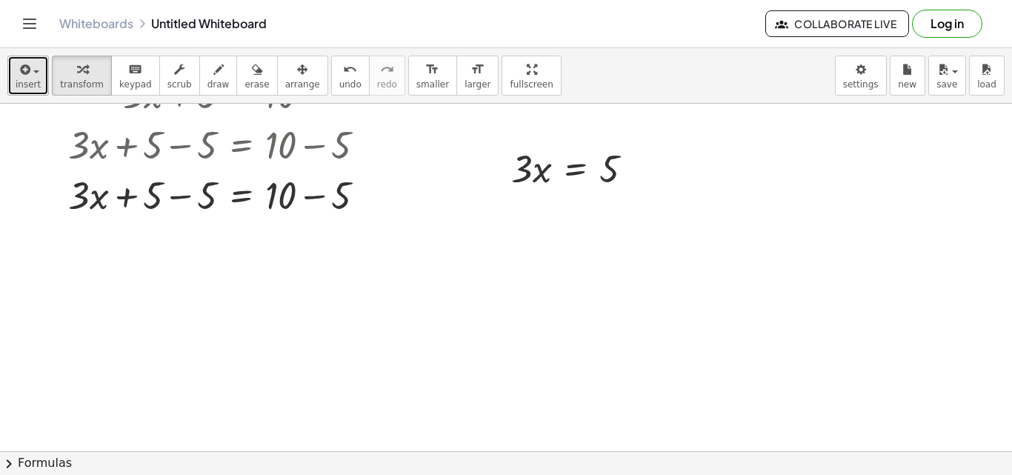
click at [27, 79] on span "insert" at bounding box center [28, 84] width 25 height 10
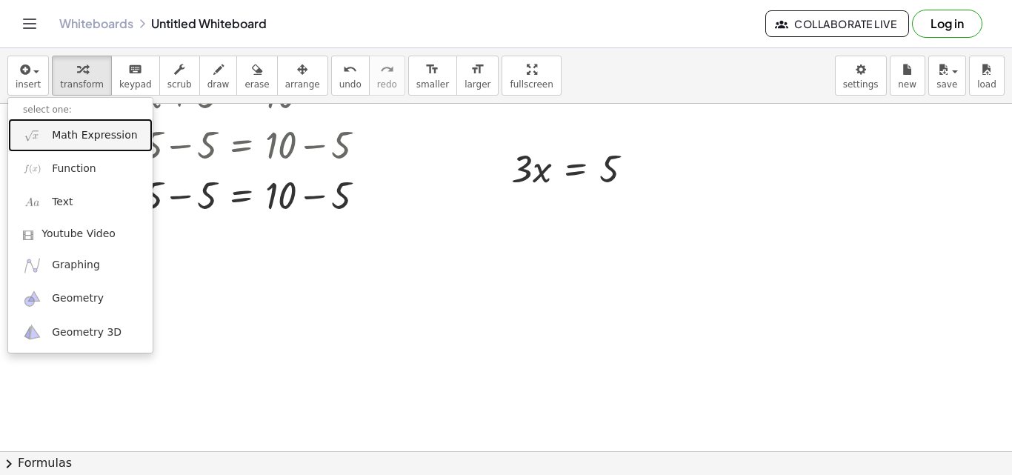
click at [103, 121] on link "Math Expression" at bounding box center [80, 135] width 144 height 33
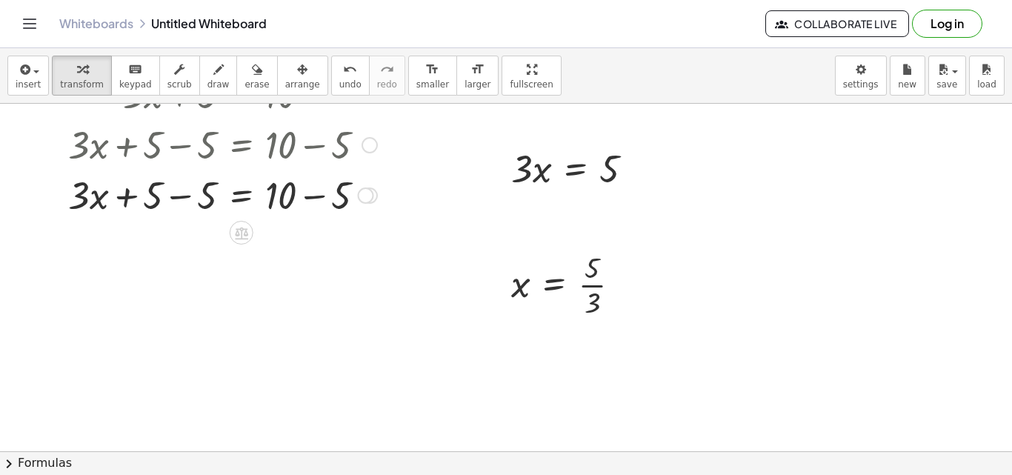
scroll to position [0, 0]
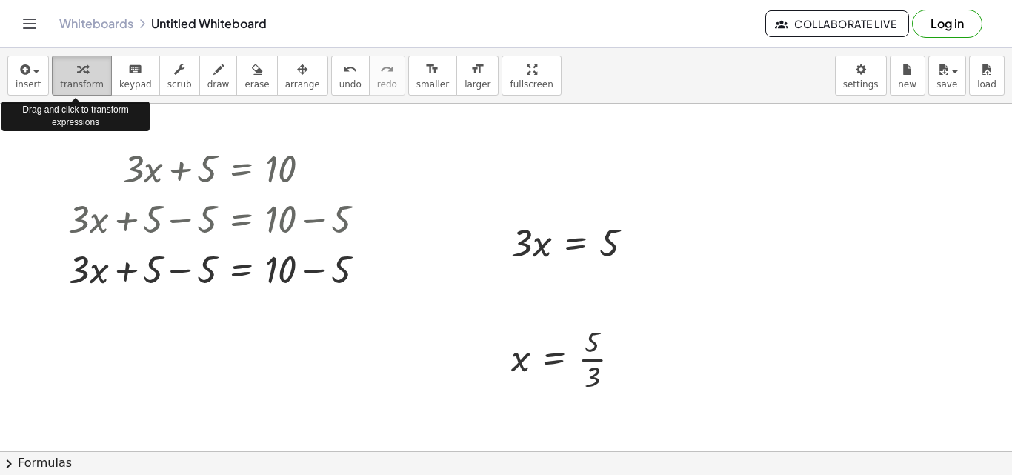
click at [77, 75] on icon "button" at bounding box center [82, 70] width 10 height 18
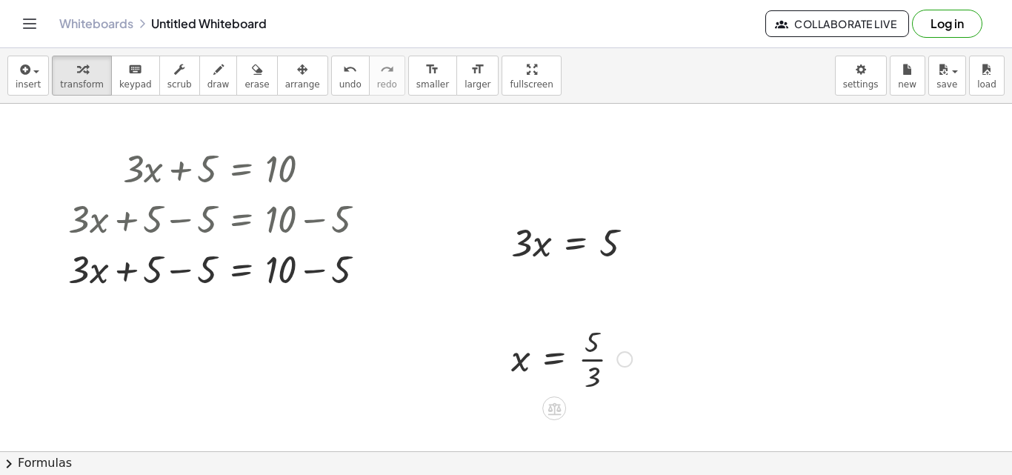
click at [624, 362] on div at bounding box center [624, 359] width 16 height 16
click at [119, 69] on div "keyboard" at bounding box center [135, 69] width 33 height 18
click at [621, 356] on div "Fix a mistake Transform line Copy line as LaTeX Copy derivation as LaTeX Expand…" at bounding box center [624, 359] width 16 height 16
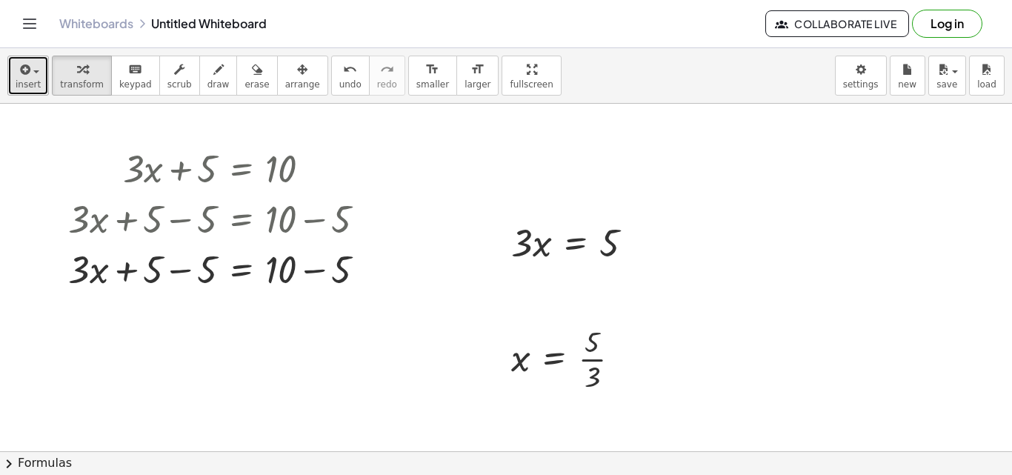
click at [34, 86] on span "insert" at bounding box center [28, 84] width 25 height 10
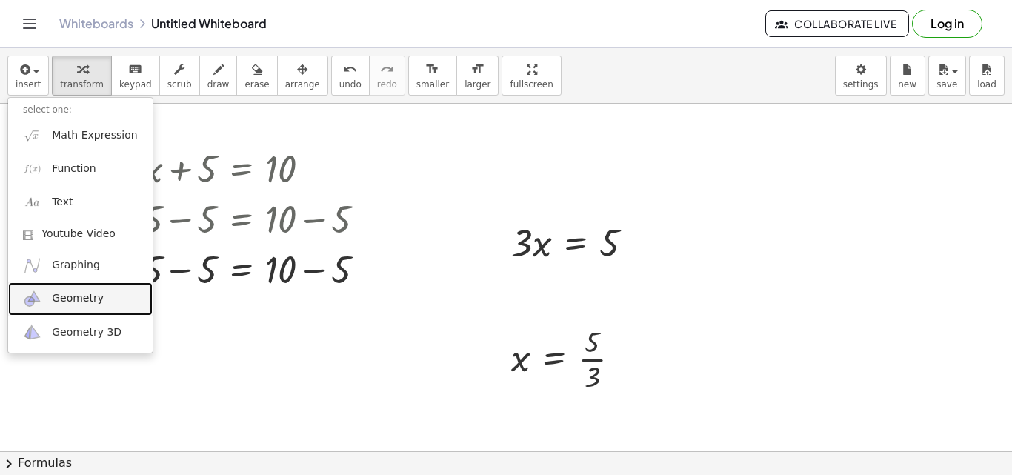
click at [64, 294] on span "Geometry" at bounding box center [78, 298] width 52 height 15
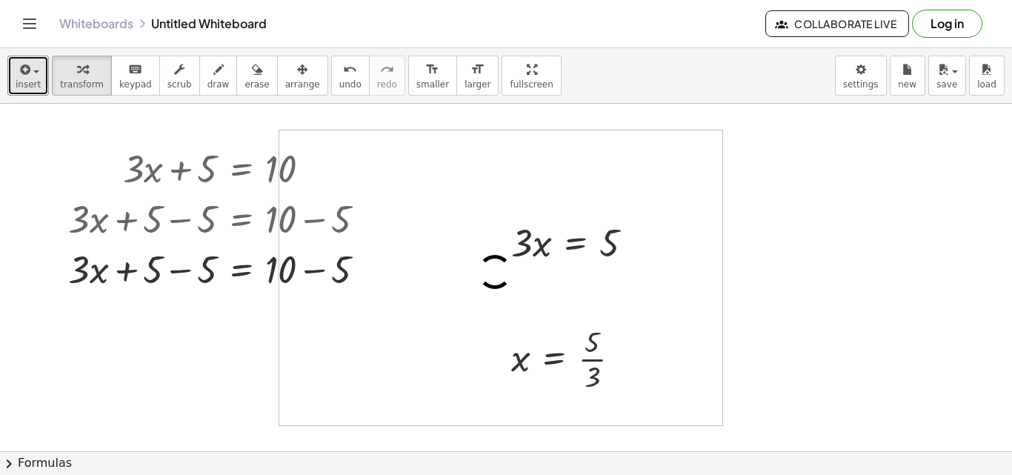
click at [36, 77] on div "button" at bounding box center [28, 69] width 25 height 18
click at [84, 81] on span "transform" at bounding box center [82, 84] width 44 height 10
click at [540, 250] on div at bounding box center [578, 241] width 149 height 50
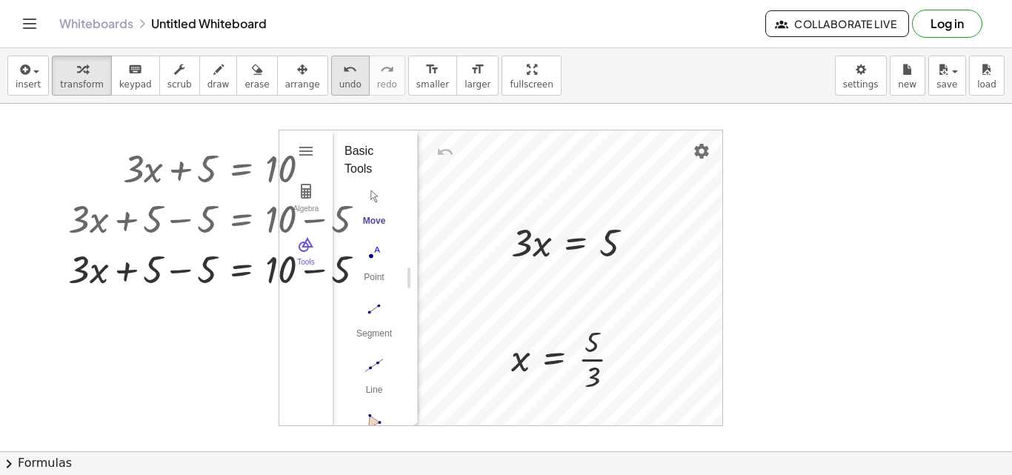
click at [339, 79] on span "undo" at bounding box center [350, 84] width 22 height 10
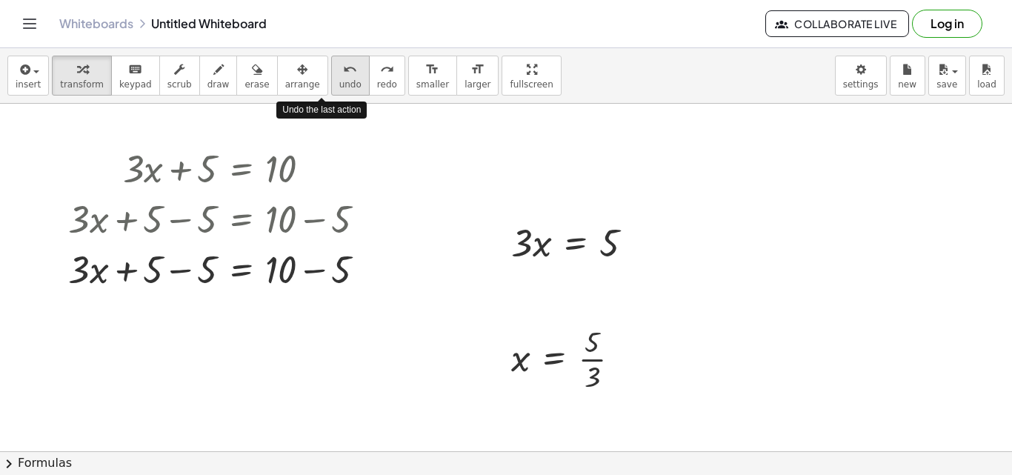
click at [339, 79] on span "undo" at bounding box center [350, 84] width 22 height 10
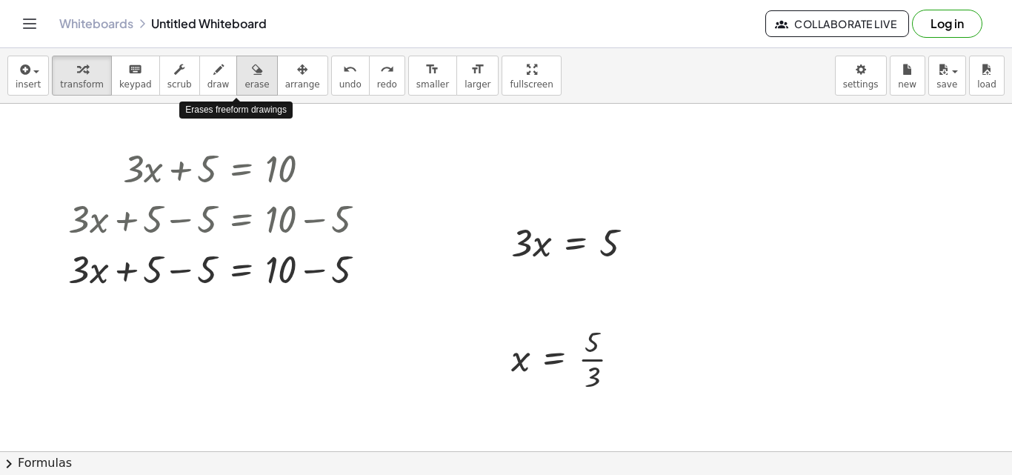
click at [244, 73] on div "button" at bounding box center [256, 69] width 24 height 18
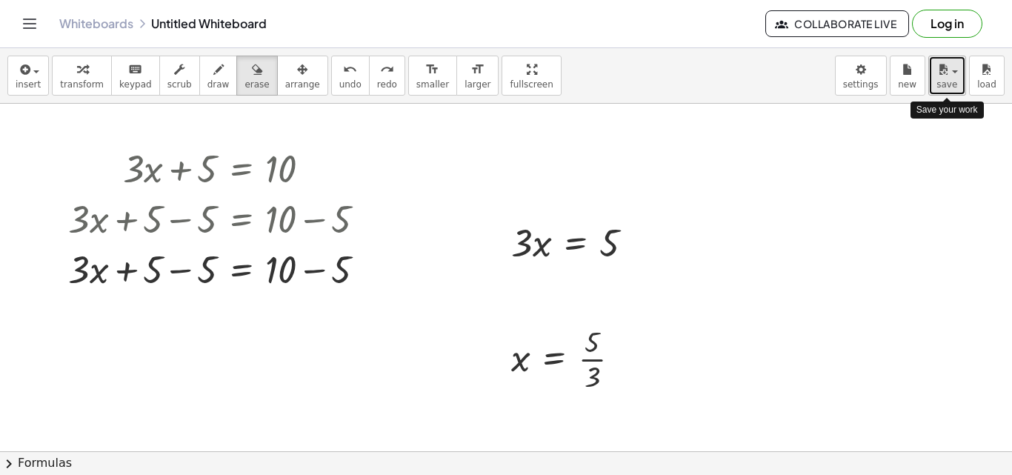
click at [954, 74] on div "button" at bounding box center [946, 69] width 21 height 18
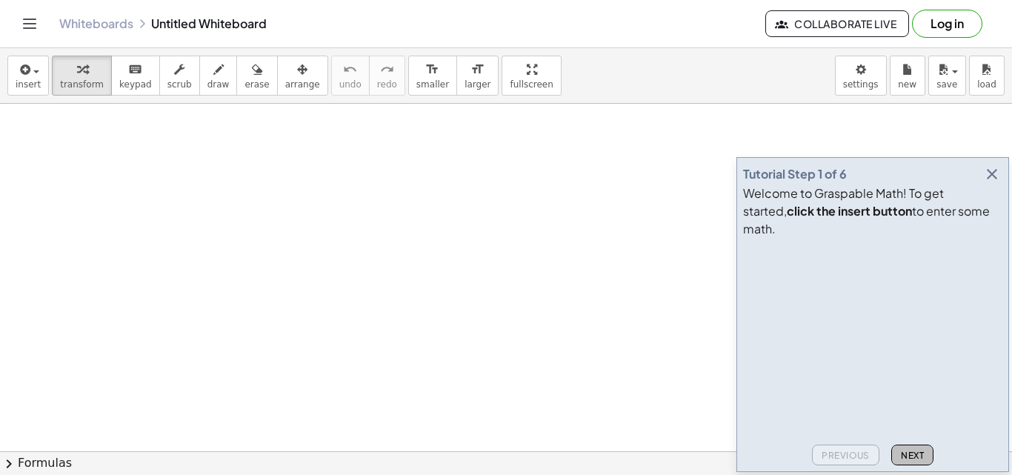
click at [912, 458] on span "Next" at bounding box center [912, 455] width 23 height 11
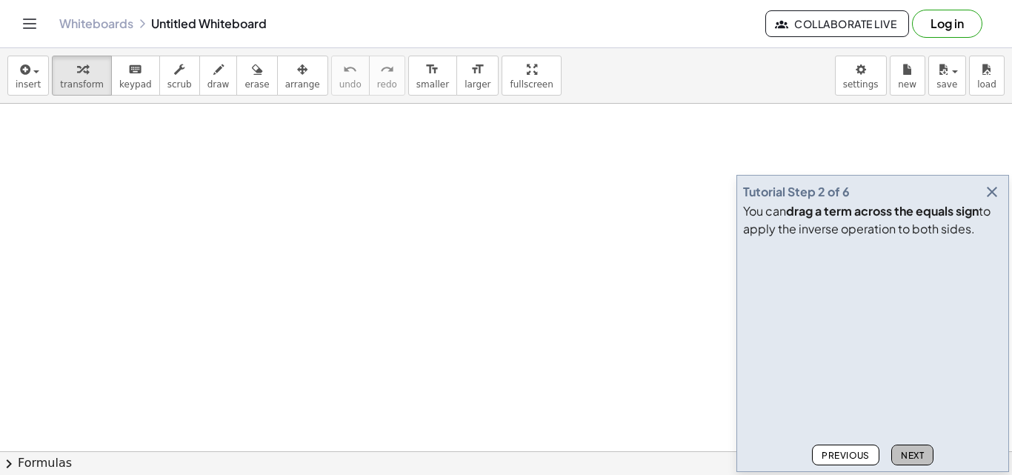
click at [911, 459] on span "Next" at bounding box center [912, 455] width 23 height 11
click at [1001, 192] on button "button" at bounding box center [991, 191] width 21 height 21
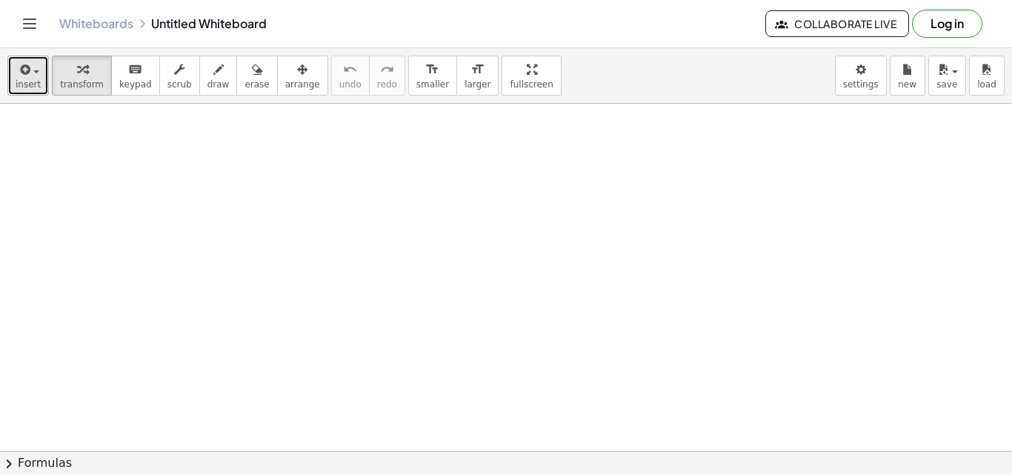
click at [25, 73] on icon "button" at bounding box center [23, 70] width 13 height 18
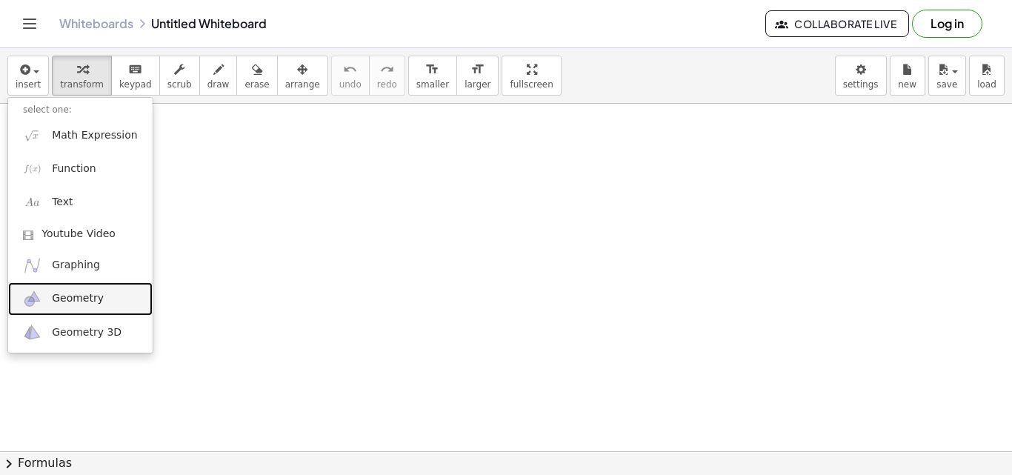
click at [83, 290] on link "Geometry" at bounding box center [80, 298] width 144 height 33
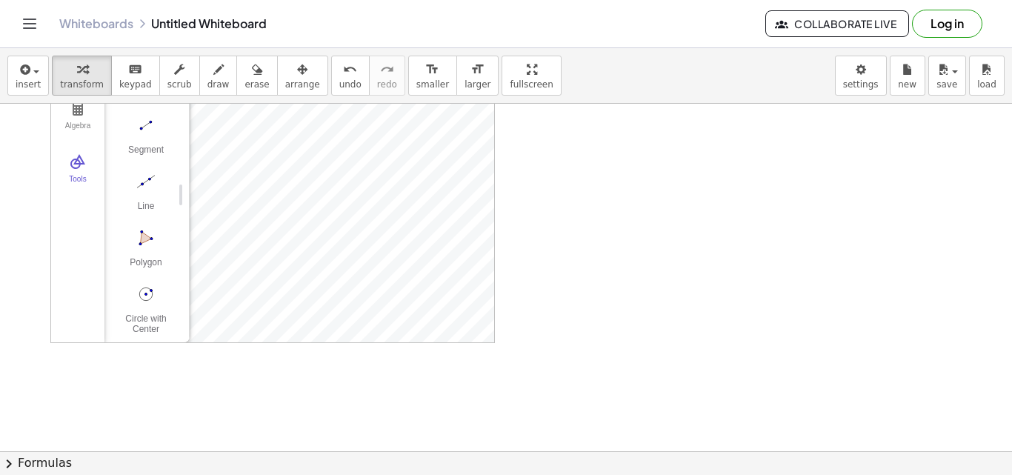
scroll to position [105, 0]
click at [150, 224] on img "Polygon. Select all vertices, then first vertex again" at bounding box center [145, 233] width 59 height 24
click at [151, 307] on img "Move. Drag or select object" at bounding box center [151, 316] width 36 height 36
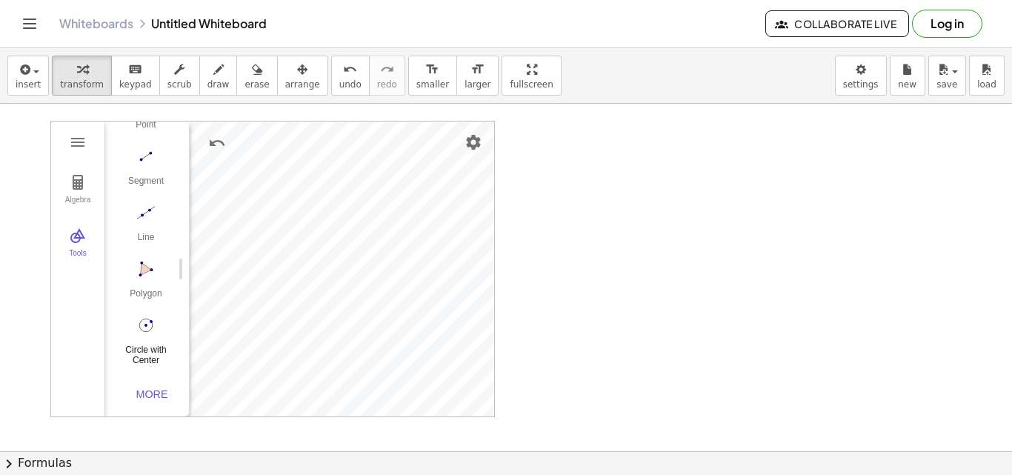
scroll to position [153, 0]
click at [152, 263] on img "Polygon. Select all vertices, then first vertex again" at bounding box center [145, 268] width 59 height 24
click at [84, 236] on img "Geometry" at bounding box center [78, 236] width 18 height 18
click at [128, 139] on img "Undo" at bounding box center [132, 143] width 18 height 18
click at [78, 178] on img "Geometry" at bounding box center [78, 182] width 18 height 18
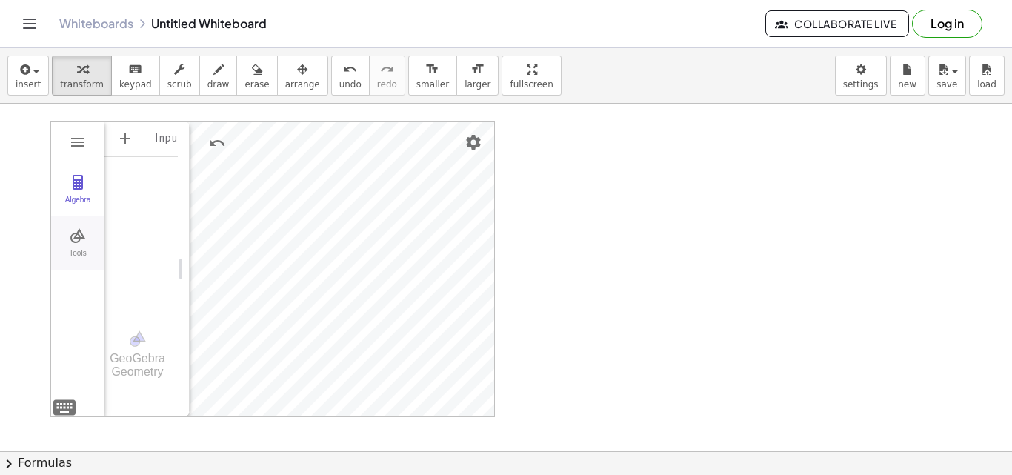
click at [78, 239] on img "Geometry" at bounding box center [78, 236] width 18 height 18
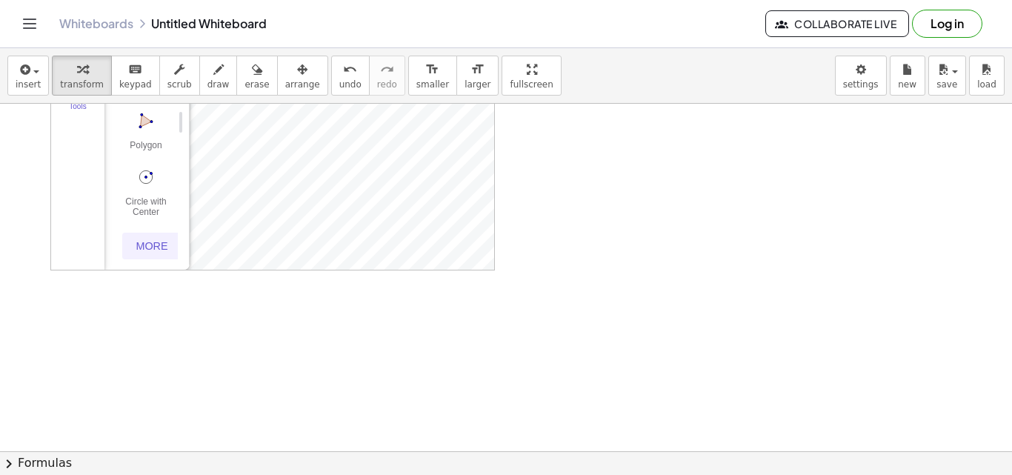
scroll to position [148, 0]
click at [186, 156] on div "Algebra Tools Input… GeoGebra Geometry Basic Tools Move Point Segment Line Poly…" at bounding box center [272, 120] width 443 height 295
drag, startPoint x: 146, startPoint y: 201, endPoint x: 155, endPoint y: 136, distance: 65.8
click at [155, 136] on div "Move Point Segment Line Polygon Circle with Center through Point" at bounding box center [141, 50] width 50 height 338
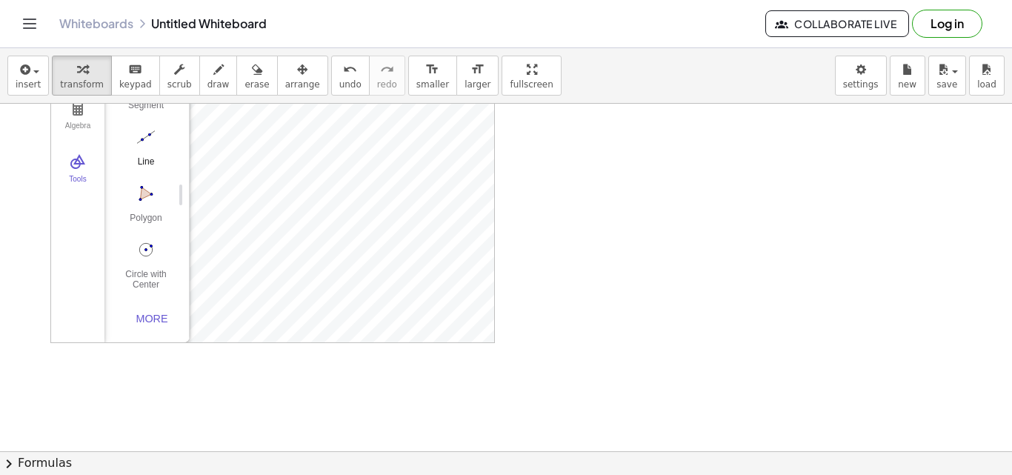
click at [151, 125] on img "Line. Select two points or positions" at bounding box center [145, 137] width 59 height 24
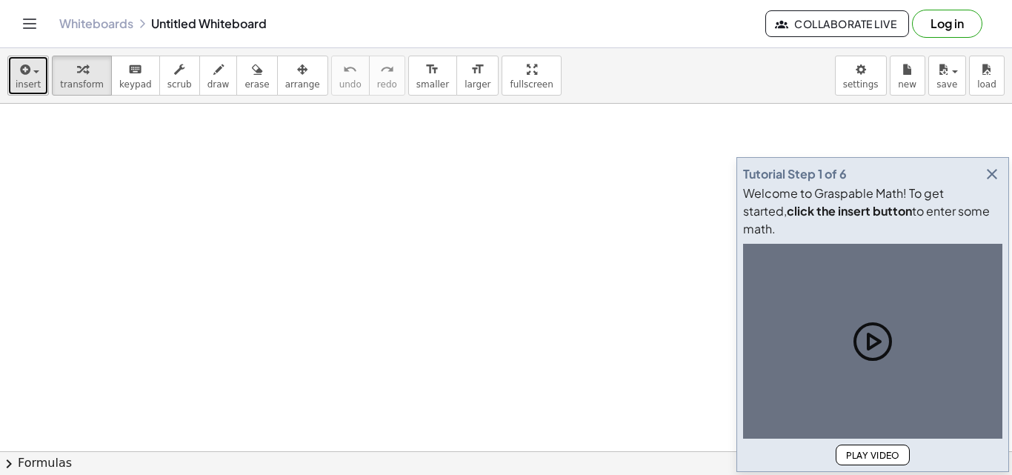
click at [27, 76] on icon "button" at bounding box center [23, 70] width 13 height 18
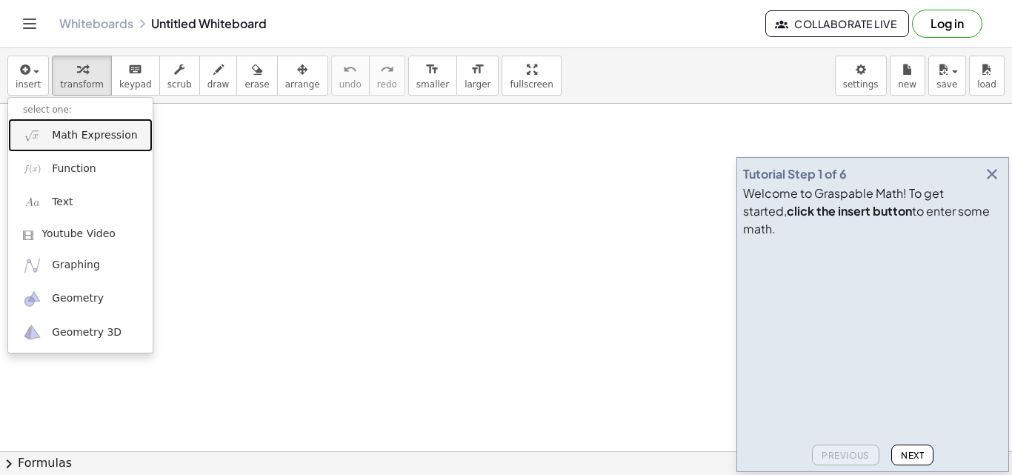
click at [67, 139] on span "Math Expression" at bounding box center [94, 135] width 85 height 15
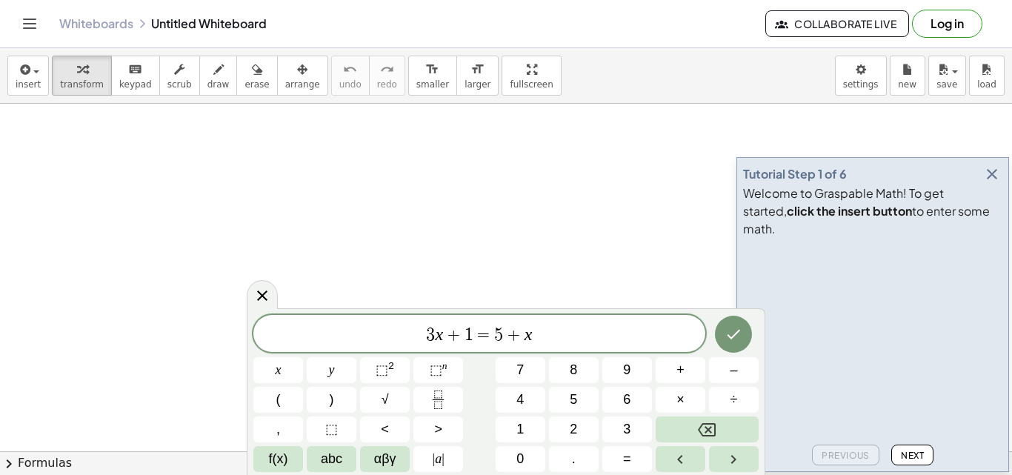
click at [990, 183] on icon "button" at bounding box center [992, 174] width 18 height 18
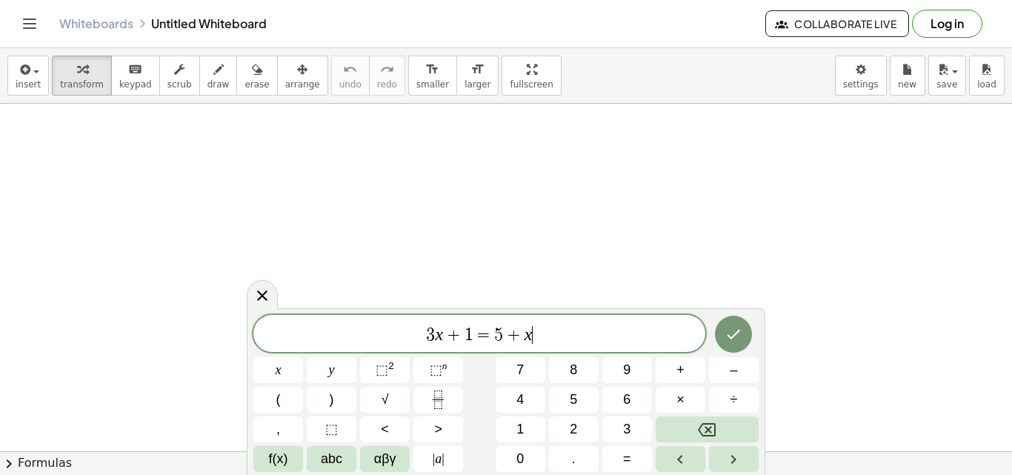
click at [541, 341] on span "3 x + 1 = 5 + x ​" at bounding box center [479, 334] width 452 height 21
click at [723, 337] on button "Done" at bounding box center [733, 334] width 37 height 37
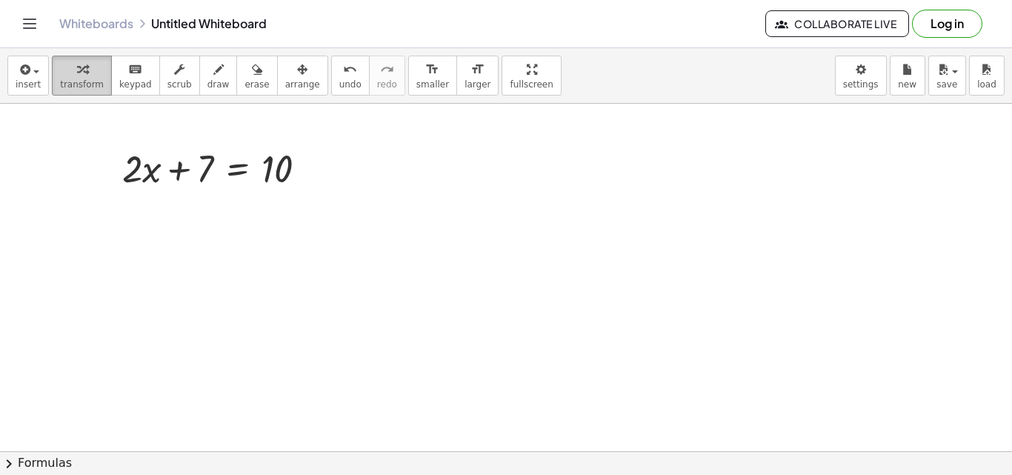
click at [77, 78] on icon "button" at bounding box center [82, 70] width 10 height 18
drag, startPoint x: 204, startPoint y: 177, endPoint x: 334, endPoint y: 175, distance: 129.6
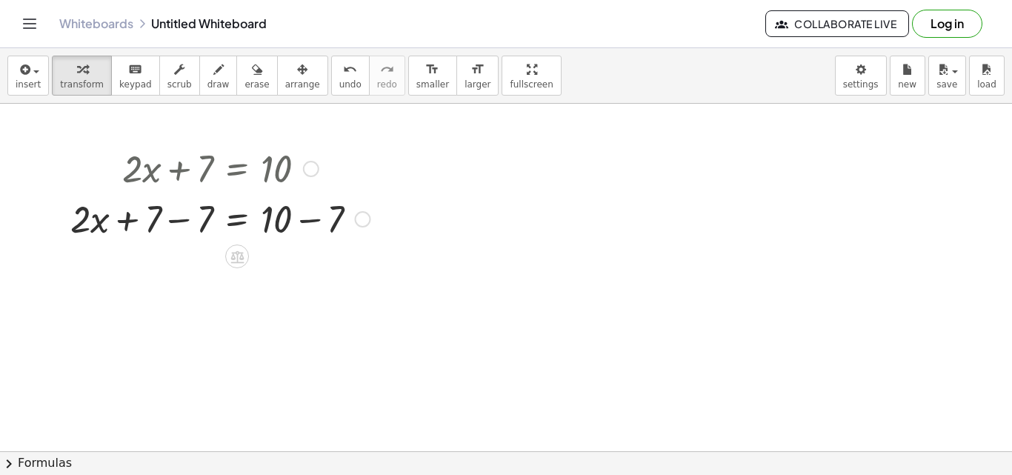
click at [290, 223] on div at bounding box center [220, 218] width 315 height 50
click at [356, 221] on div at bounding box center [363, 219] width 16 height 16
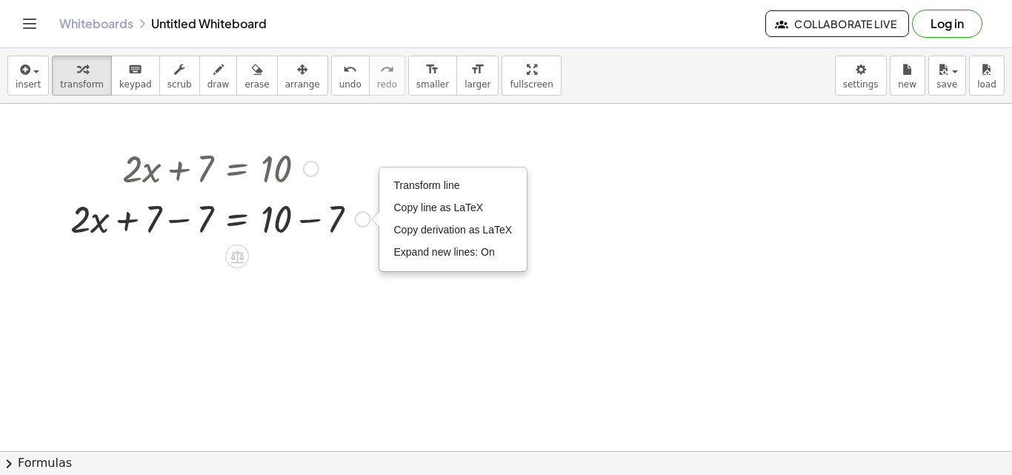
click at [342, 232] on div at bounding box center [220, 218] width 315 height 50
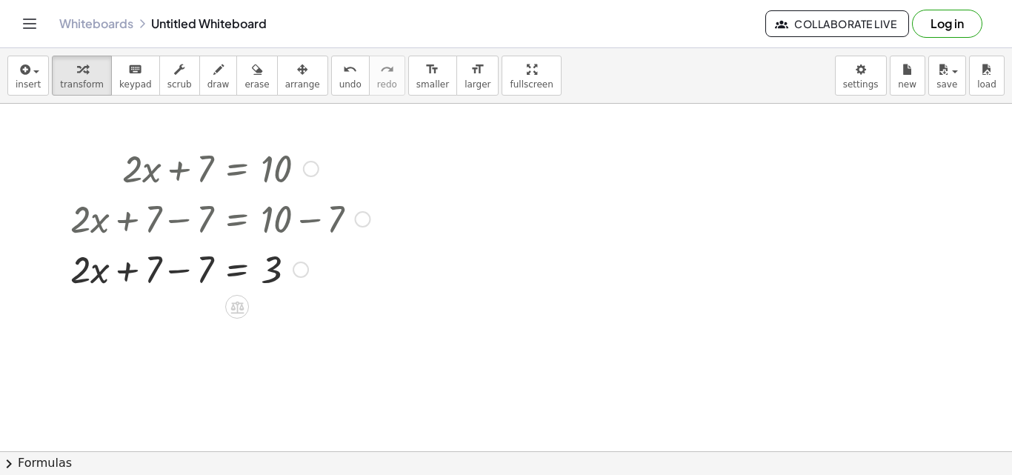
click at [191, 281] on div at bounding box center [220, 268] width 315 height 50
drag, startPoint x: 181, startPoint y: 278, endPoint x: 264, endPoint y: 316, distance: 91.1
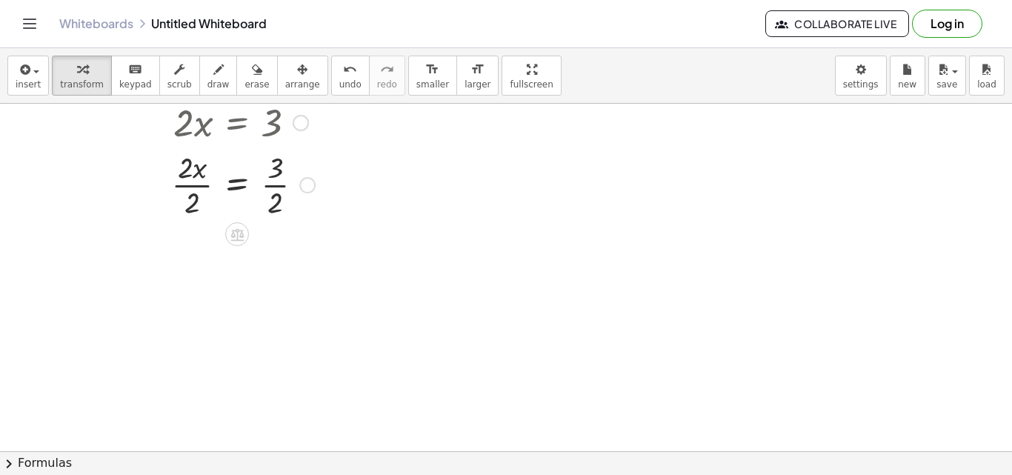
scroll to position [148, 0]
click at [276, 203] on div at bounding box center [220, 182] width 315 height 74
click at [204, 256] on div at bounding box center [220, 256] width 315 height 74
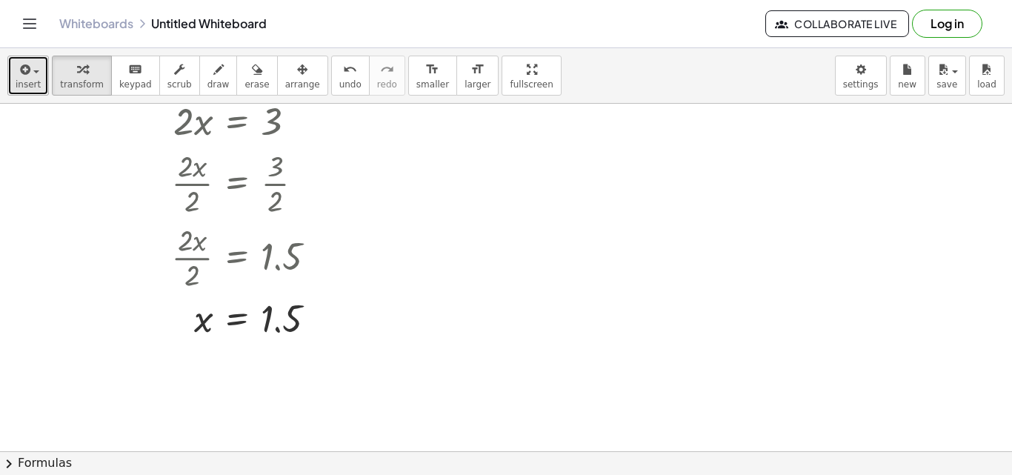
click at [26, 86] on span "insert" at bounding box center [28, 84] width 25 height 10
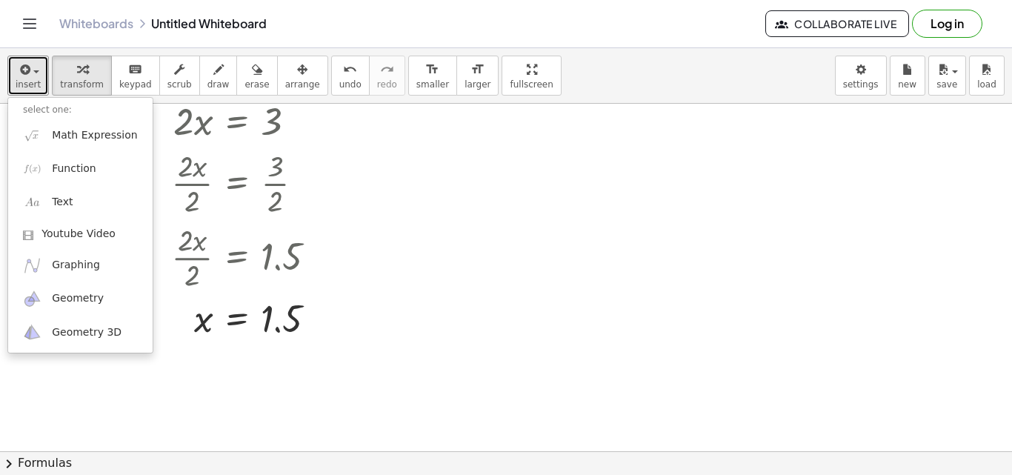
click at [753, 228] on div at bounding box center [506, 351] width 1012 height 791
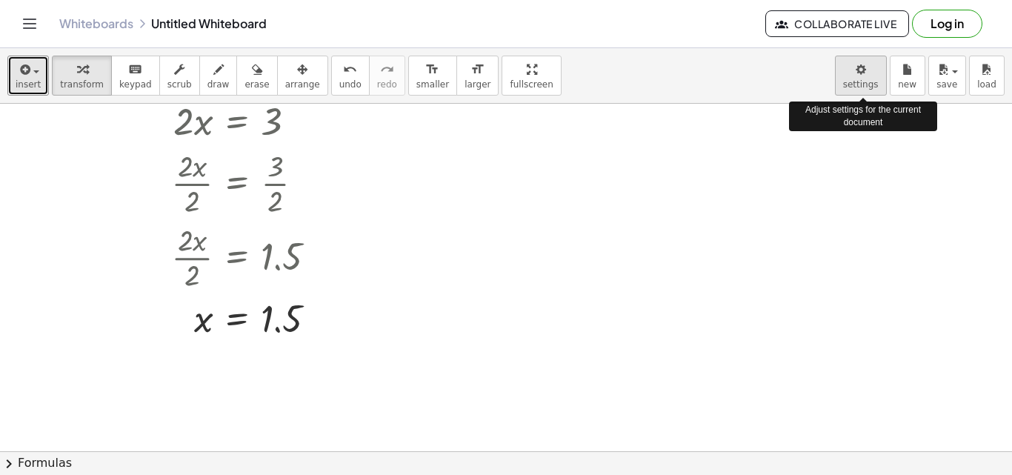
click at [862, 82] on body "Graspable Math Activities Get Started Activity Bank Assigned Work Classes White…" at bounding box center [506, 237] width 1012 height 475
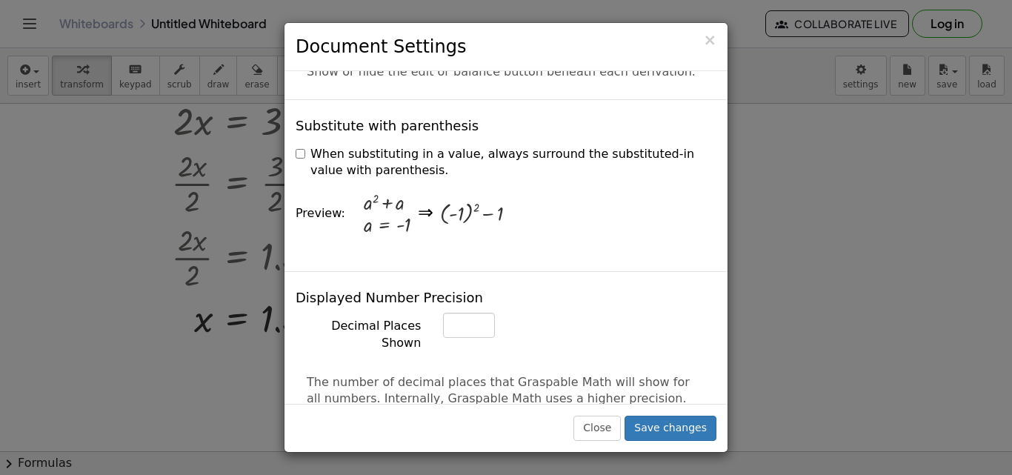
scroll to position [444, 0]
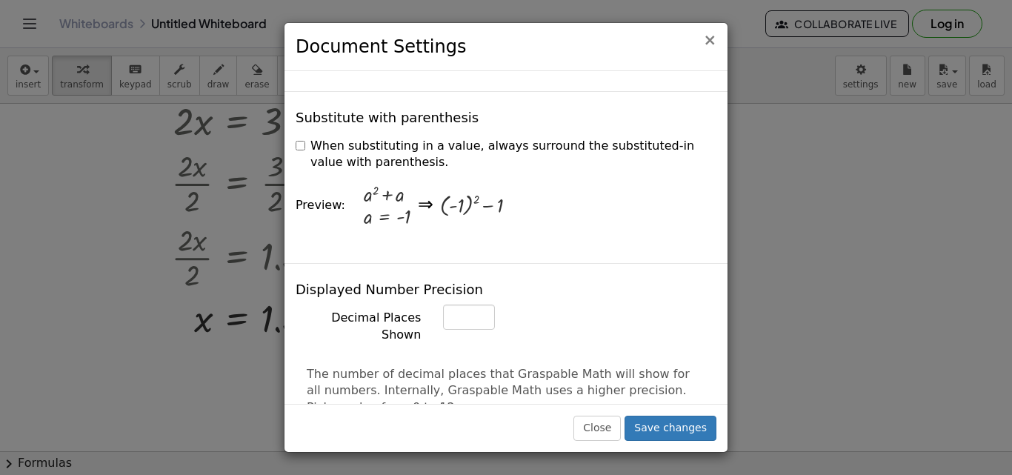
click at [710, 44] on span "×" at bounding box center [709, 40] width 13 height 18
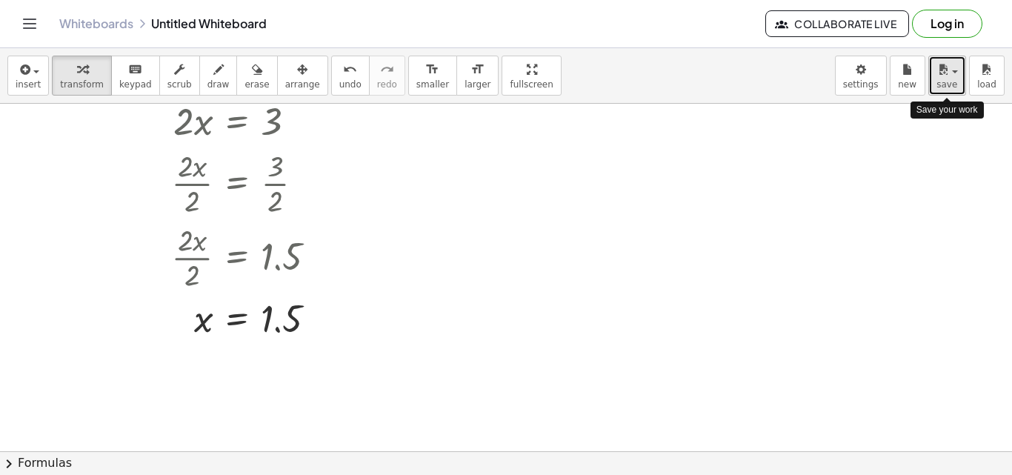
click at [956, 72] on span "button" at bounding box center [955, 71] width 6 height 3
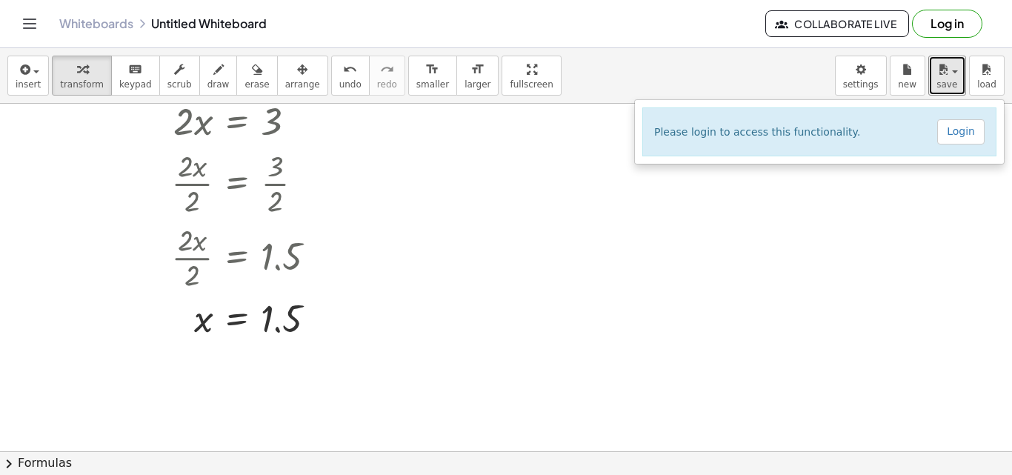
click at [901, 191] on div at bounding box center [506, 351] width 1012 height 791
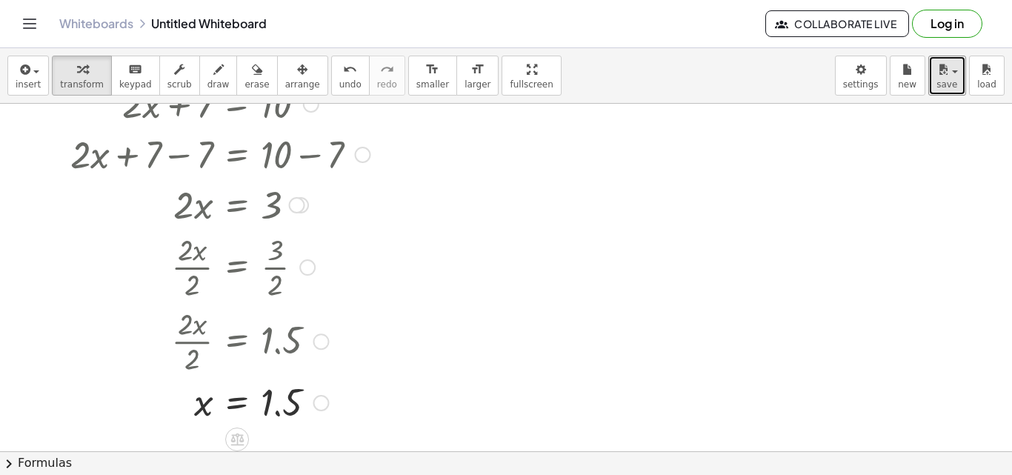
scroll to position [0, 0]
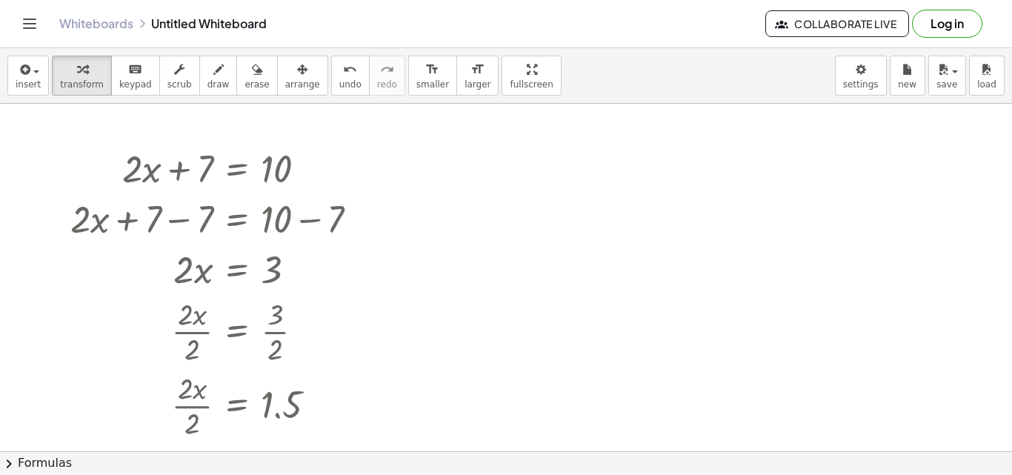
click at [4, 77] on div "insert select one: Math Expression Function Text Youtube Video Graphing Geometr…" at bounding box center [506, 76] width 1012 height 56
click at [31, 81] on span "insert" at bounding box center [28, 84] width 25 height 10
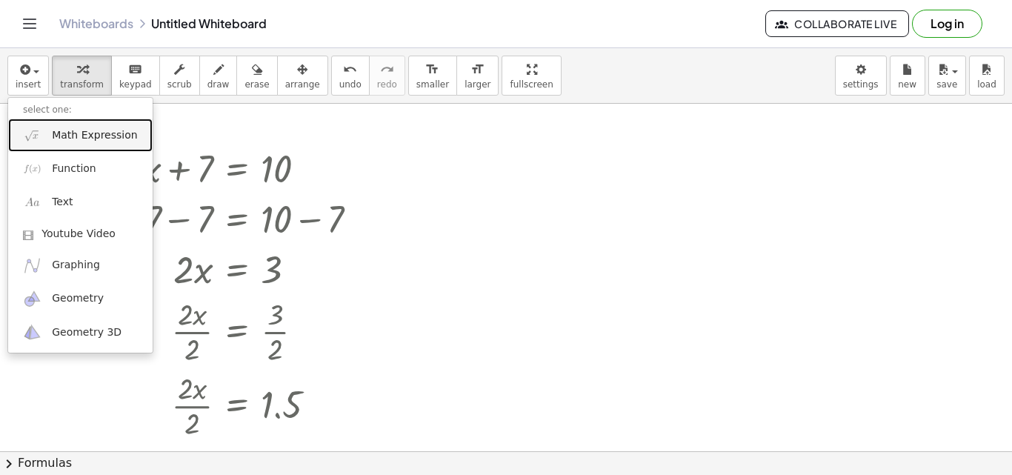
click at [62, 133] on span "Math Expression" at bounding box center [94, 135] width 85 height 15
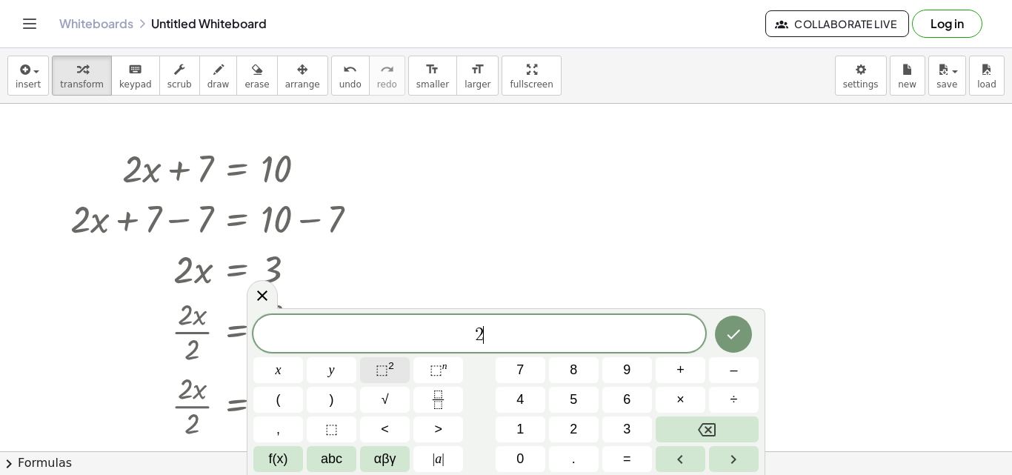
click at [381, 367] on span "⬚" at bounding box center [382, 369] width 13 height 15
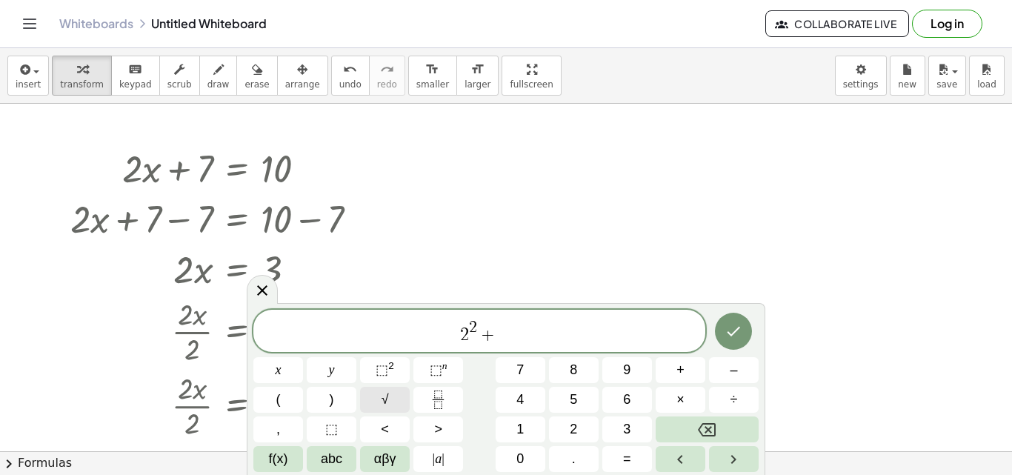
click at [380, 393] on button "√" at bounding box center [385, 400] width 50 height 26
click at [744, 326] on button "Done" at bounding box center [733, 331] width 37 height 37
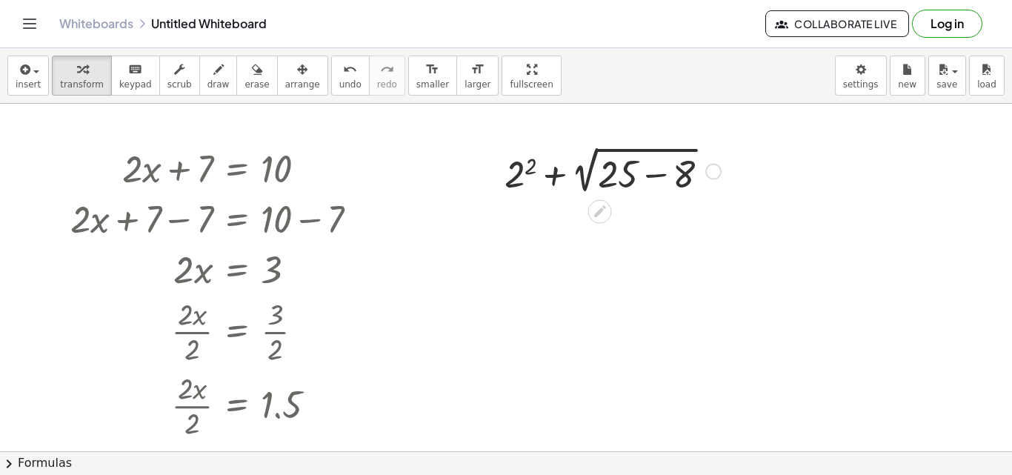
click at [527, 172] on div at bounding box center [612, 170] width 231 height 56
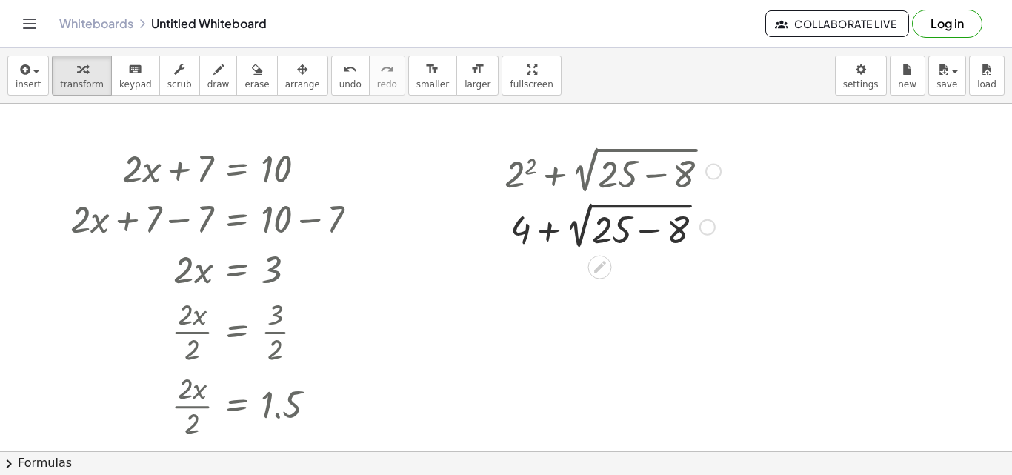
drag, startPoint x: 648, startPoint y: 178, endPoint x: 636, endPoint y: 167, distance: 16.2
click at [648, 179] on div at bounding box center [612, 170] width 231 height 56
click at [684, 183] on div at bounding box center [612, 170] width 231 height 56
click at [629, 168] on div at bounding box center [612, 170] width 231 height 56
click at [710, 173] on div at bounding box center [713, 172] width 16 height 16
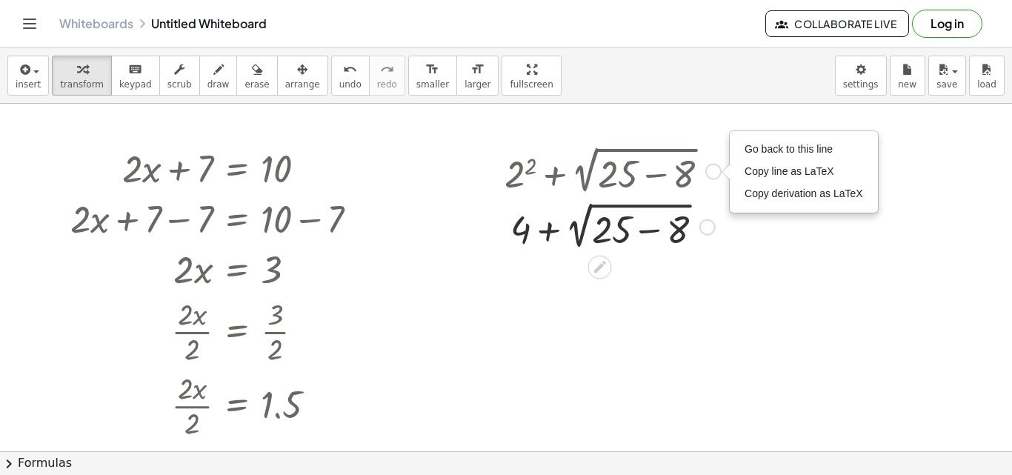
click at [710, 173] on div "Go back to this line Copy line as LaTeX Copy derivation as LaTeX" at bounding box center [713, 172] width 16 height 16
click at [717, 122] on div at bounding box center [506, 451] width 1012 height 695
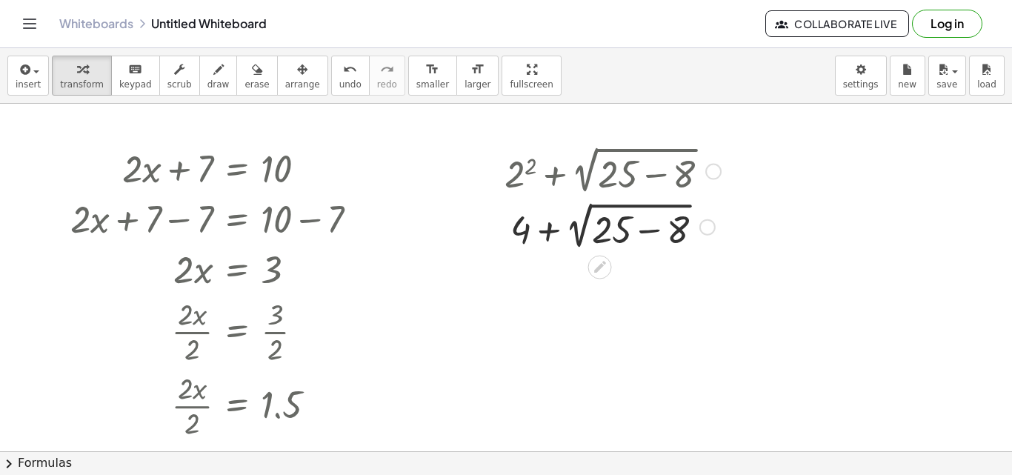
click at [678, 227] on div at bounding box center [612, 226] width 231 height 56
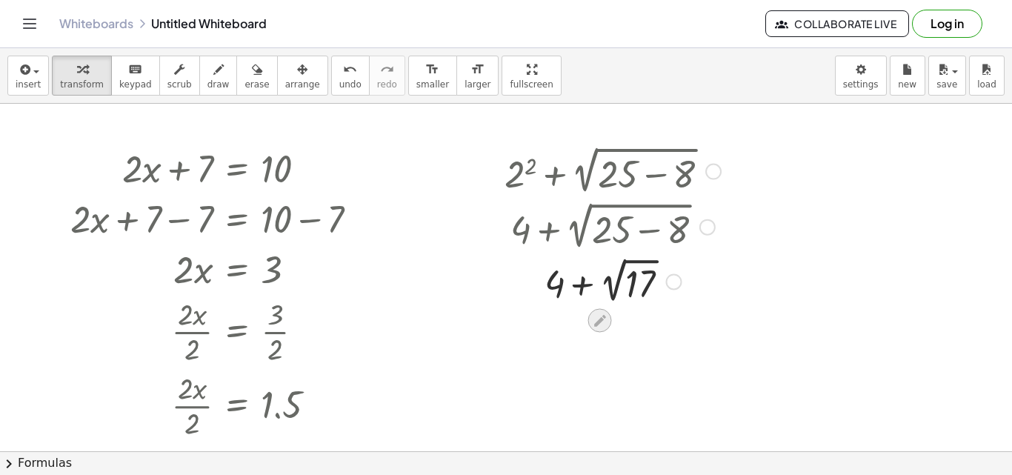
click at [607, 313] on icon at bounding box center [600, 321] width 16 height 16
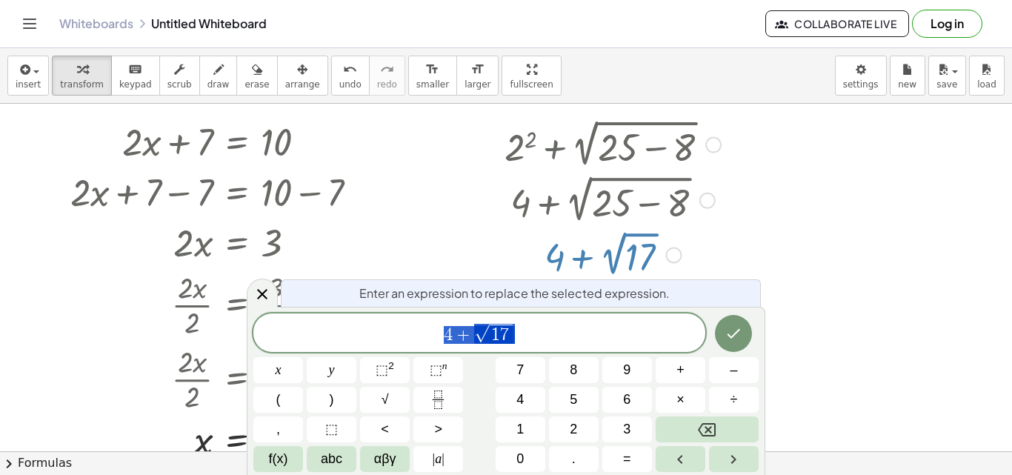
scroll to position [27, 0]
click at [673, 256] on div at bounding box center [674, 254] width 16 height 16
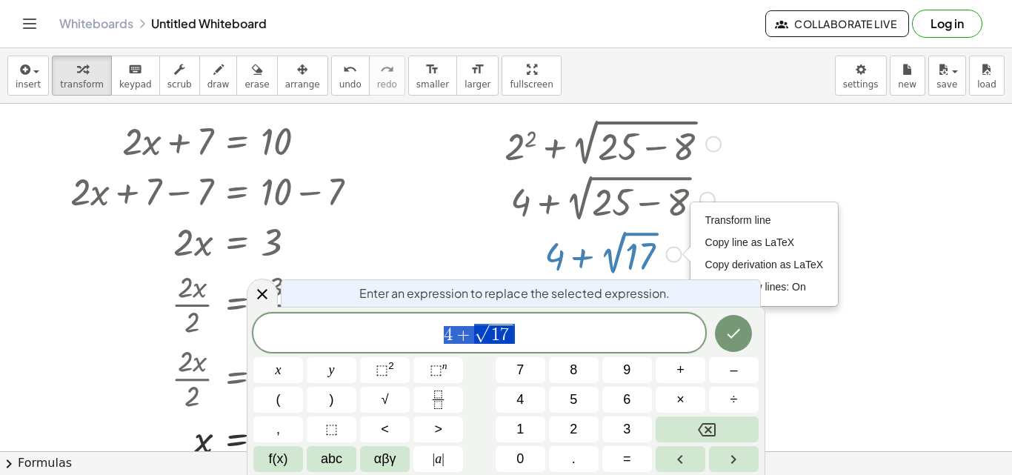
click at [858, 196] on div at bounding box center [506, 423] width 1012 height 695
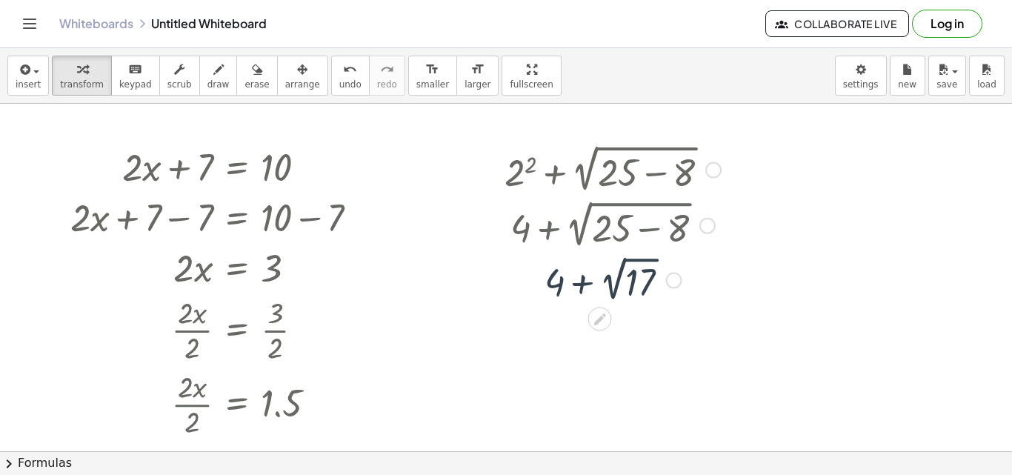
scroll to position [0, 0]
click at [607, 297] on div at bounding box center [612, 280] width 231 height 54
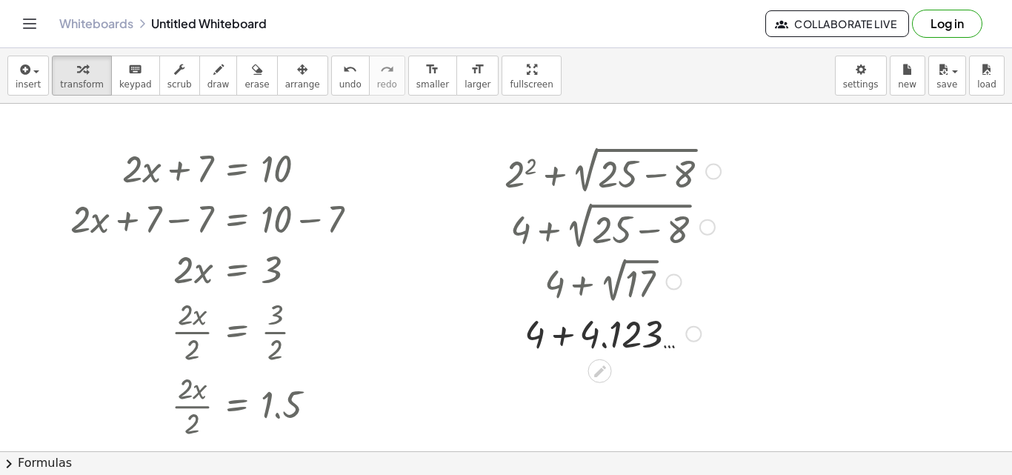
click at [626, 337] on div at bounding box center [612, 332] width 231 height 50
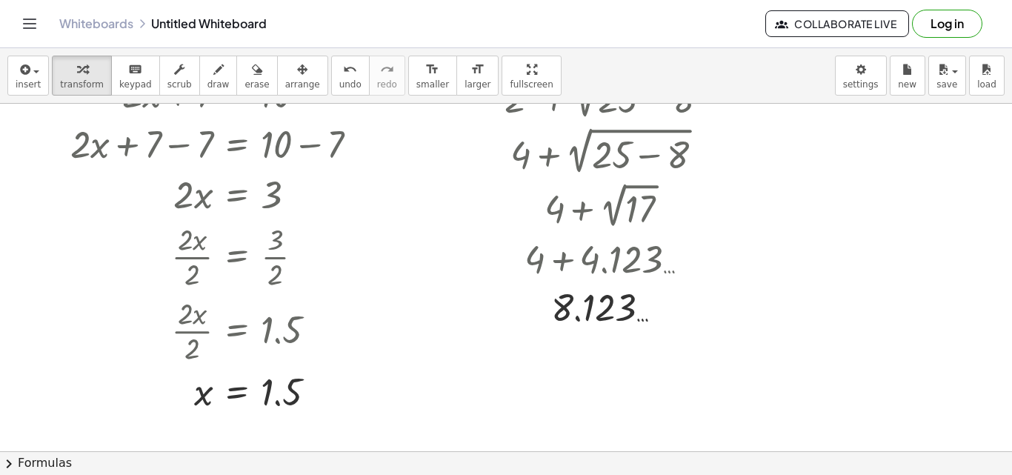
scroll to position [74, 0]
